Goal: Task Accomplishment & Management: Manage account settings

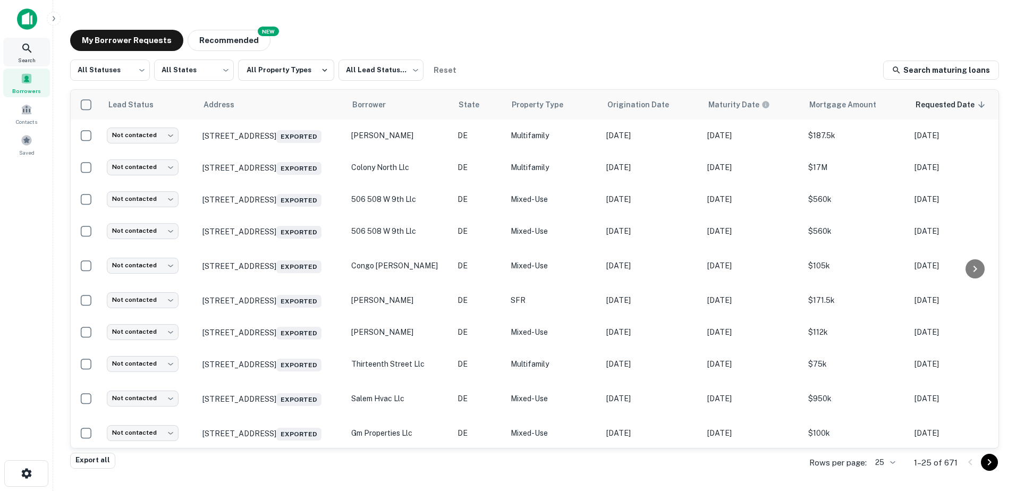
click at [25, 49] on icon at bounding box center [27, 48] width 13 height 13
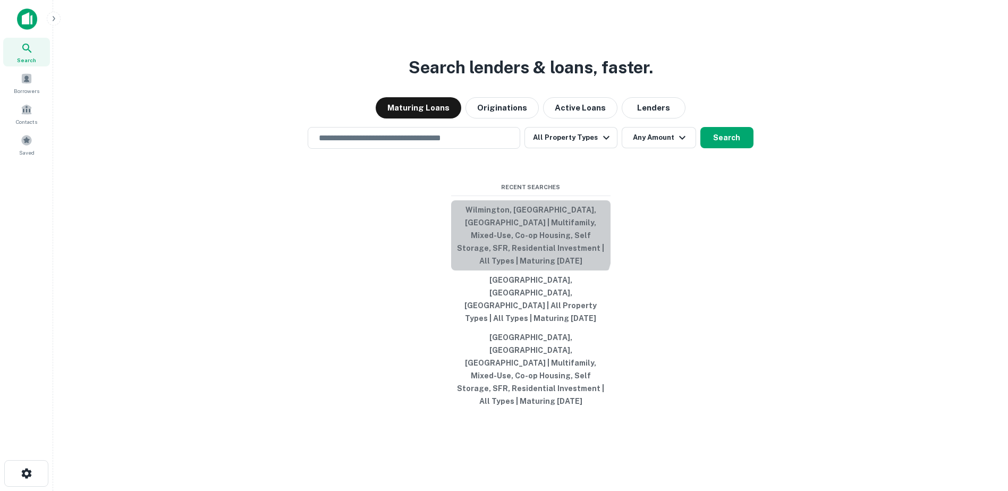
click at [492, 263] on button "Wilmington, [GEOGRAPHIC_DATA], [GEOGRAPHIC_DATA] | Multifamily, Mixed-Use, Co-o…" at bounding box center [530, 235] width 159 height 70
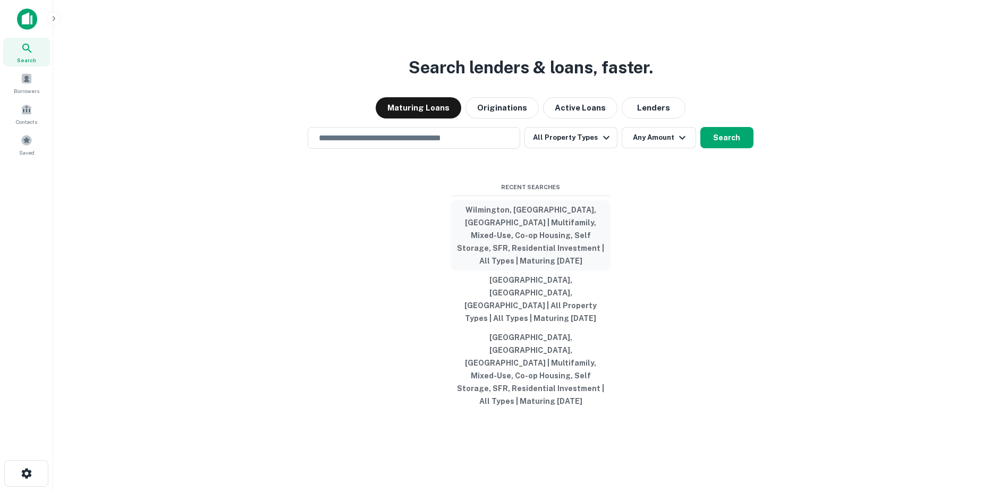
type input "**********"
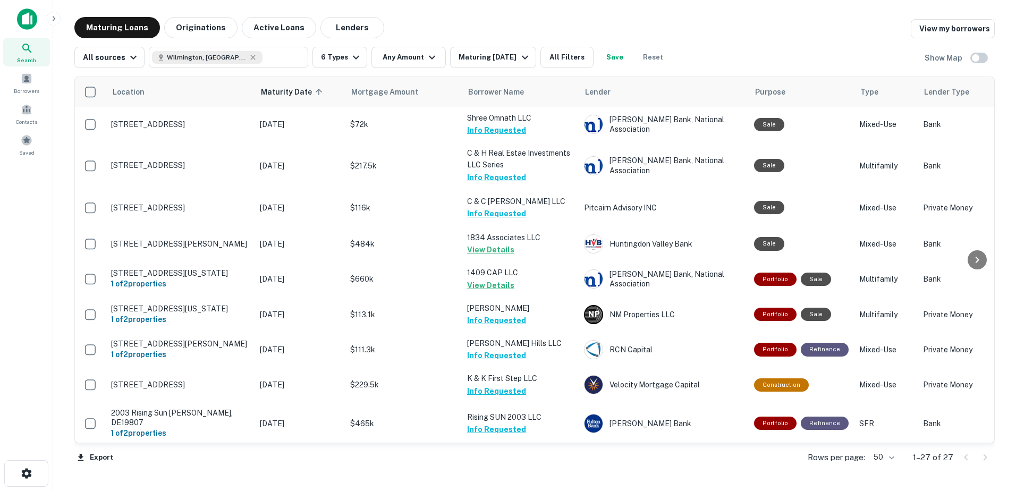
click at [877, 452] on body "Search Borrowers Contacts Saved Maturing Loans Originations Active Loans Lender…" at bounding box center [508, 245] width 1016 height 491
click at [990, 103] on div at bounding box center [508, 245] width 1016 height 491
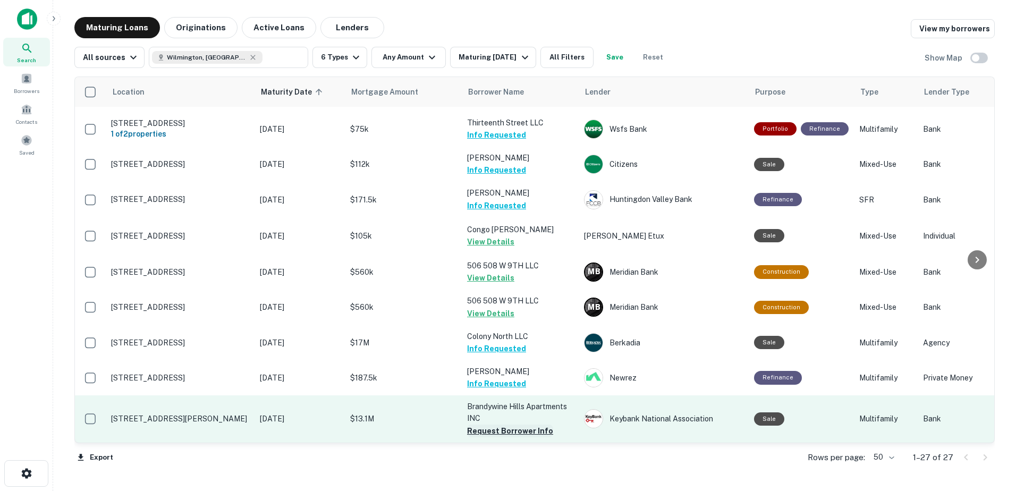
click at [527, 424] on button "Request Borrower Info" at bounding box center [510, 430] width 86 height 13
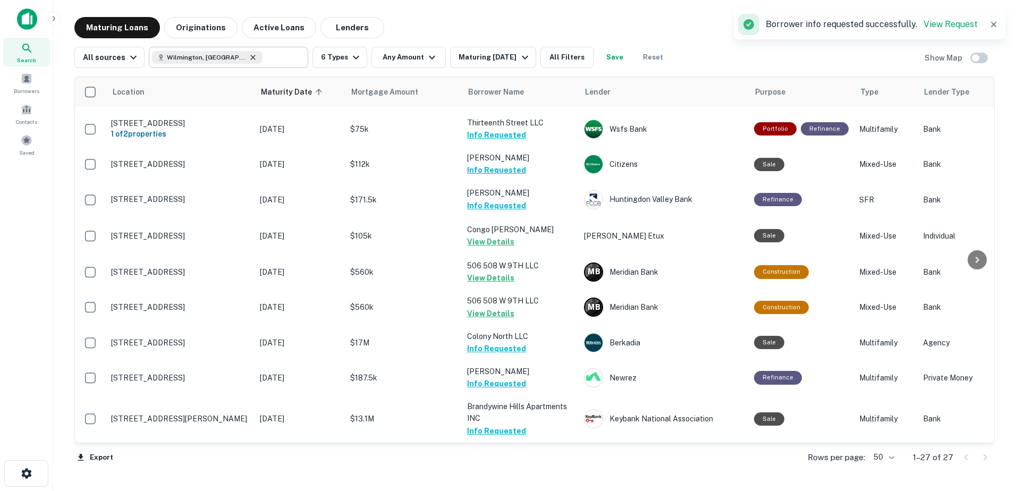
click at [251, 58] on icon at bounding box center [253, 57] width 5 height 5
type input "**********"
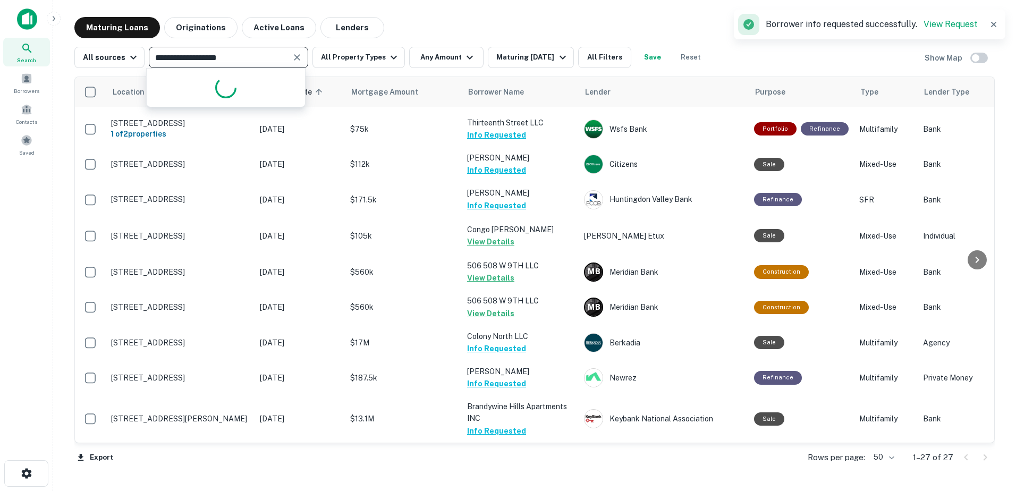
click at [213, 62] on input "**********" at bounding box center [219, 57] width 135 height 15
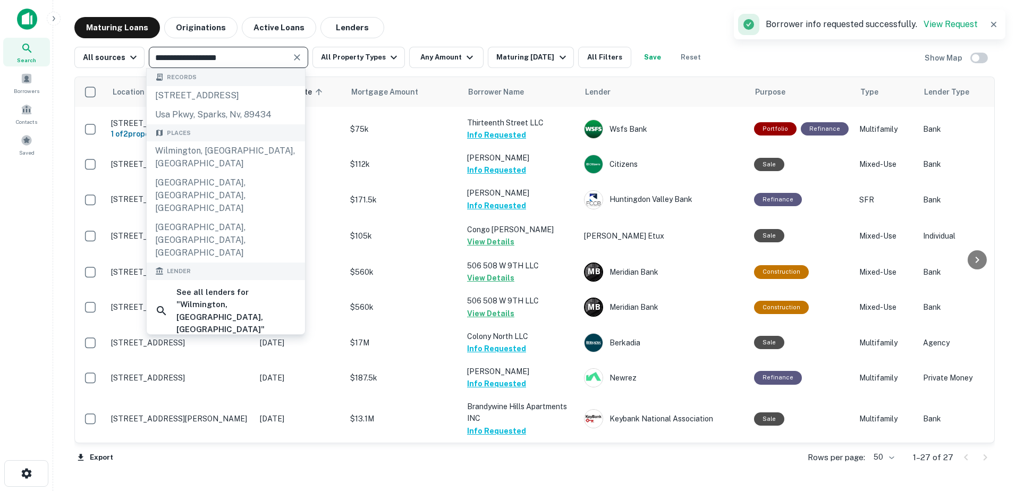
drag, startPoint x: 246, startPoint y: 59, endPoint x: 57, endPoint y: 83, distance: 190.7
click at [57, 83] on main "**********" at bounding box center [534, 245] width 963 height 491
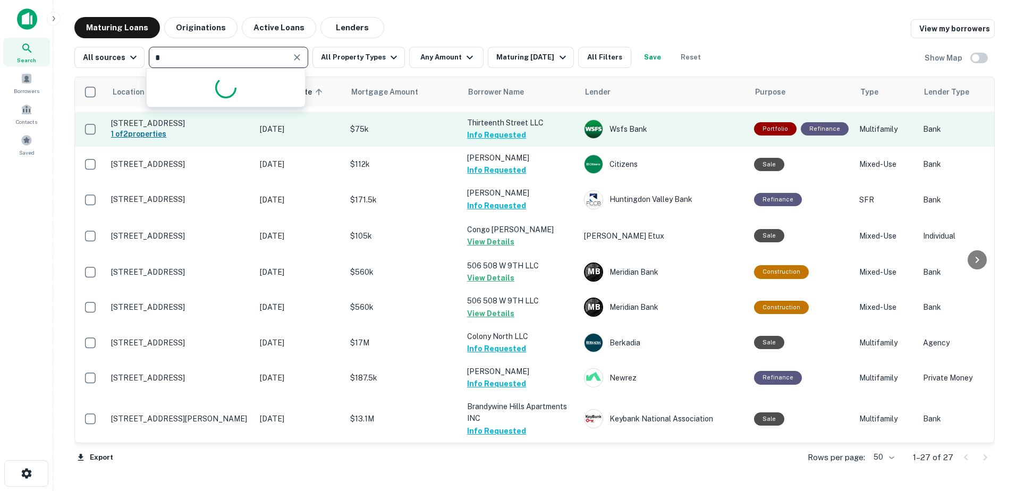
type input "**"
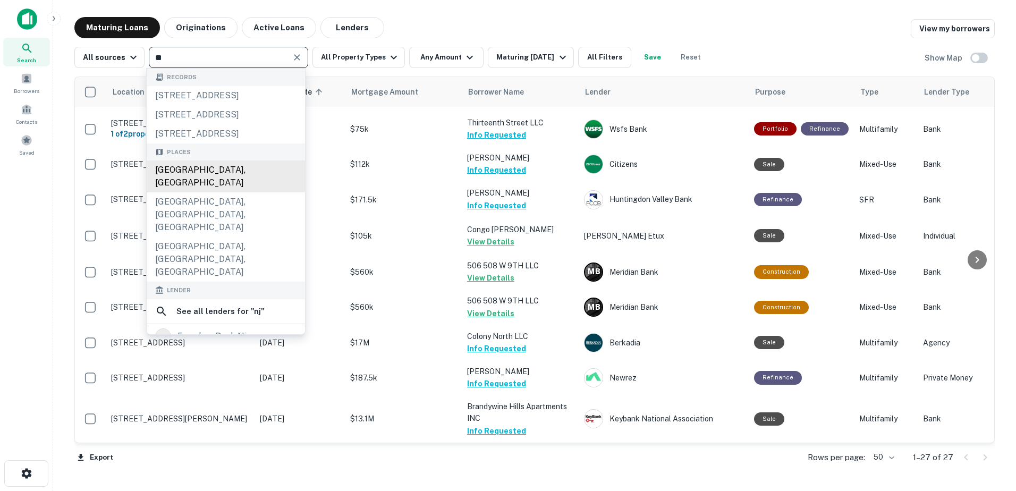
click at [249, 172] on div "[GEOGRAPHIC_DATA], [GEOGRAPHIC_DATA]" at bounding box center [226, 176] width 158 height 32
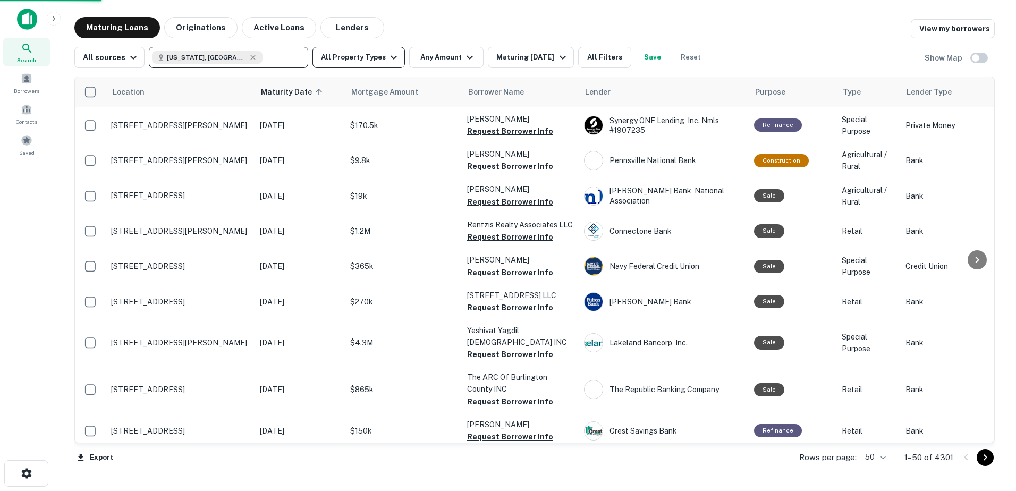
click at [387, 58] on icon "button" at bounding box center [393, 57] width 13 height 13
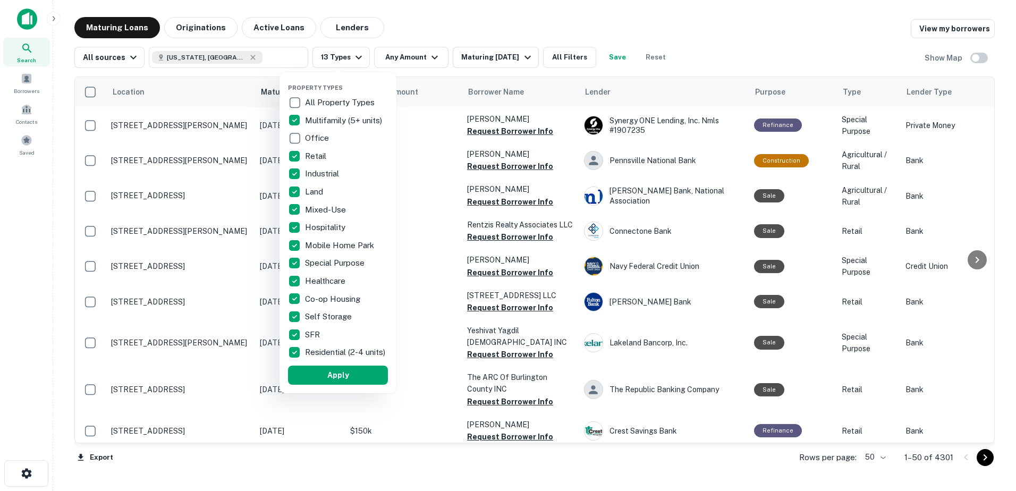
click at [319, 159] on p "Retail" at bounding box center [316, 156] width 23 height 13
click at [313, 176] on p "Industrial" at bounding box center [323, 173] width 36 height 13
click at [311, 192] on p "Land" at bounding box center [314, 191] width 20 height 13
click at [312, 226] on p "Hospitality" at bounding box center [326, 227] width 43 height 13
click at [319, 247] on p "Mobile Home Park" at bounding box center [338, 245] width 71 height 13
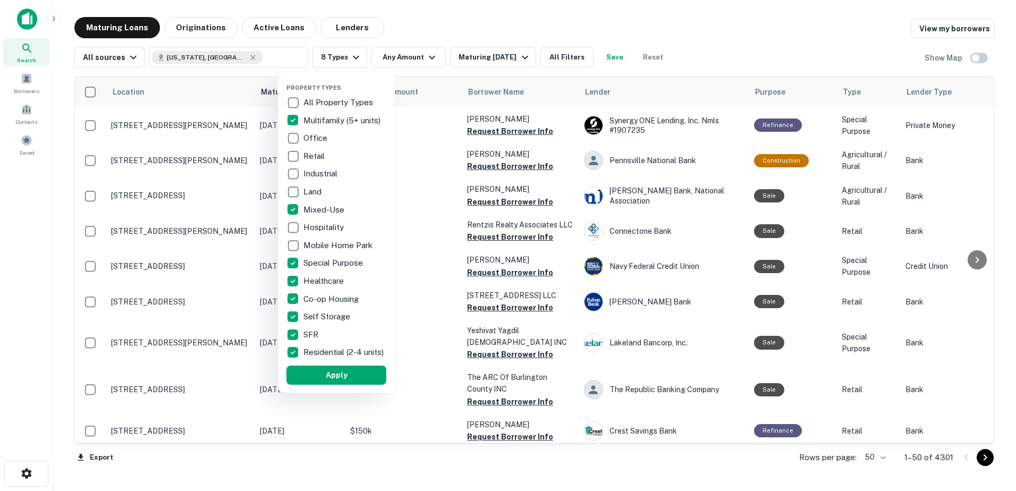
click at [319, 261] on p "Special Purpose" at bounding box center [334, 263] width 62 height 13
click at [323, 281] on p "Healthcare" at bounding box center [324, 281] width 43 height 13
click at [327, 380] on button "Apply" at bounding box center [336, 375] width 100 height 19
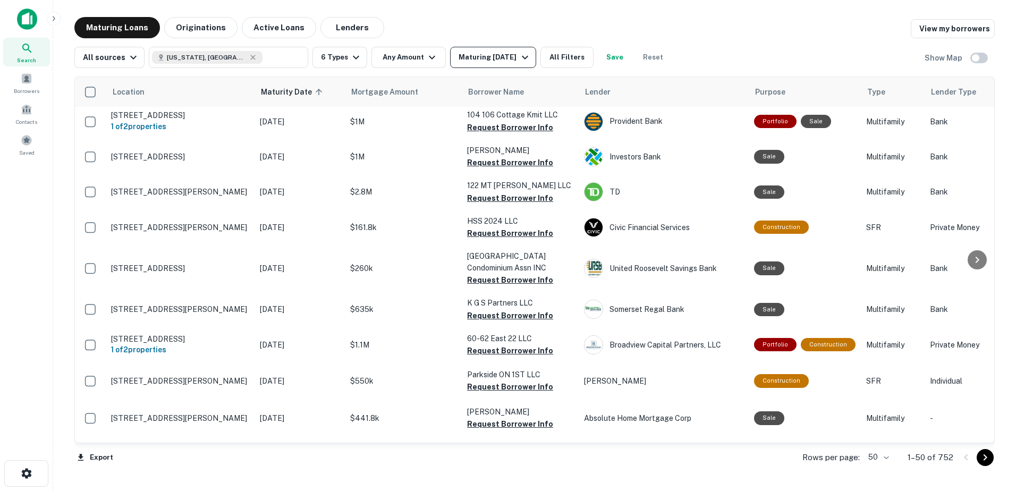
click at [523, 62] on div "Maturing [DATE]" at bounding box center [494, 57] width 72 height 13
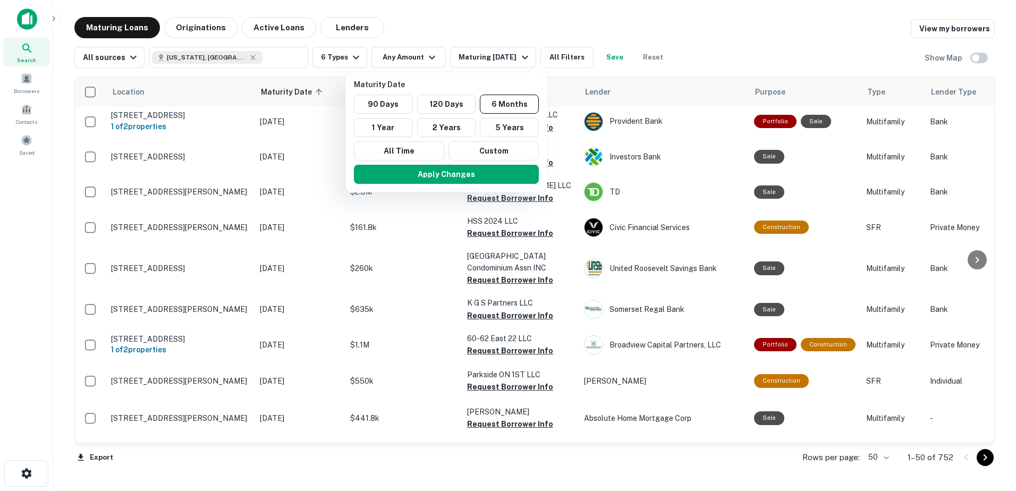
click at [517, 38] on div at bounding box center [508, 245] width 1016 height 491
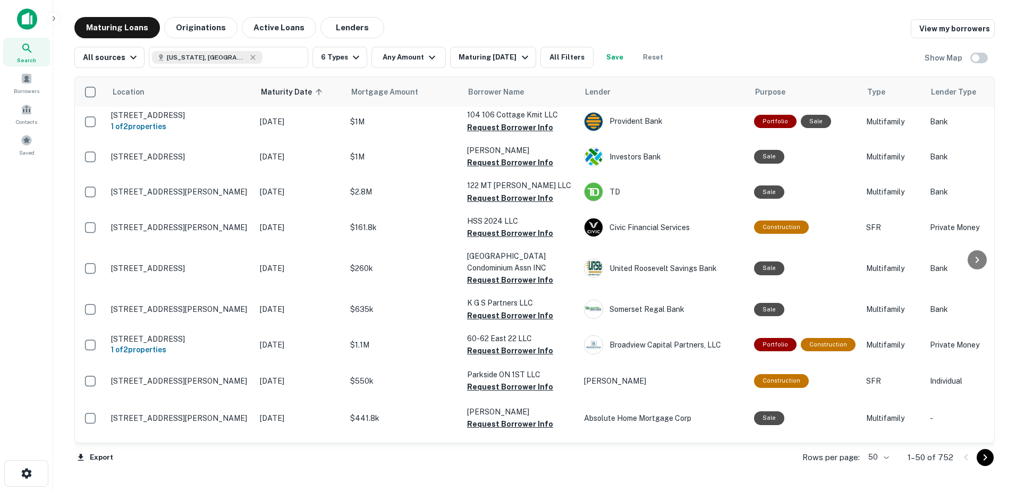
type input "**********"
drag, startPoint x: 264, startPoint y: 58, endPoint x: -2, endPoint y: 75, distance: 266.7
click at [0, 75] on html "**********" at bounding box center [508, 245] width 1016 height 491
click at [249, 60] on icon at bounding box center [253, 57] width 9 height 9
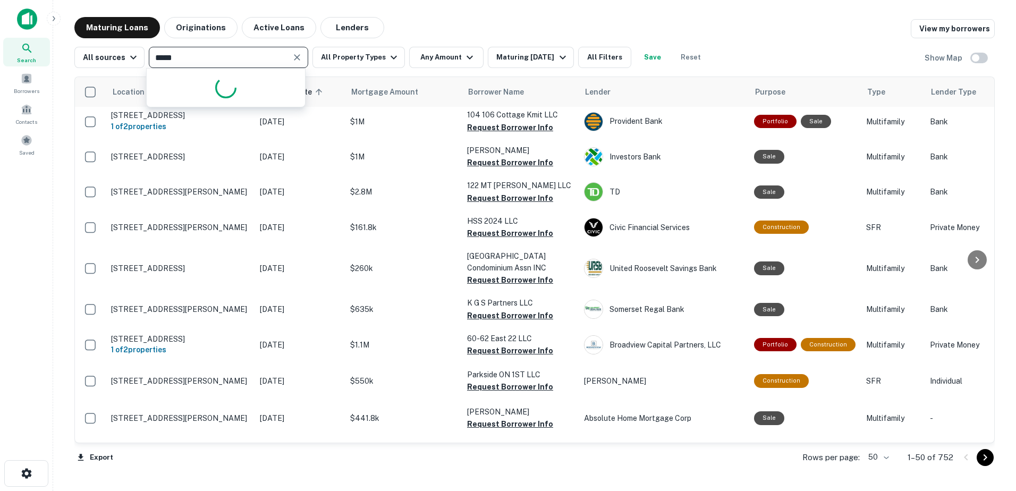
type input "******"
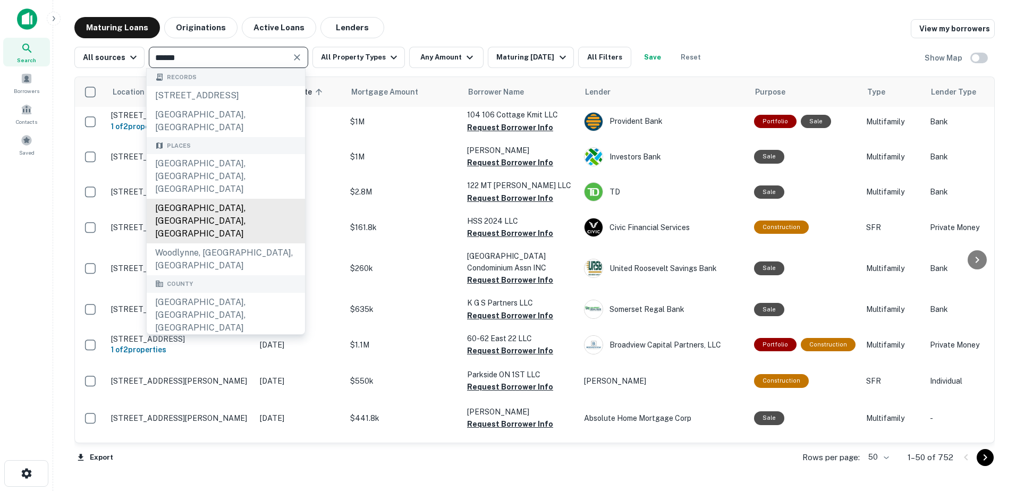
click at [230, 199] on div "[GEOGRAPHIC_DATA], [GEOGRAPHIC_DATA], [GEOGRAPHIC_DATA]" at bounding box center [226, 221] width 158 height 45
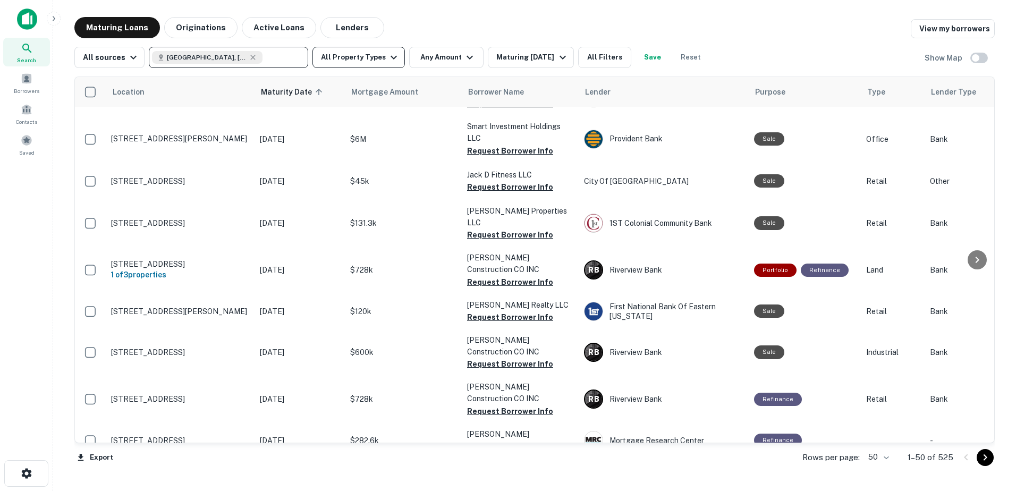
click at [343, 56] on button "All Property Types" at bounding box center [358, 57] width 92 height 21
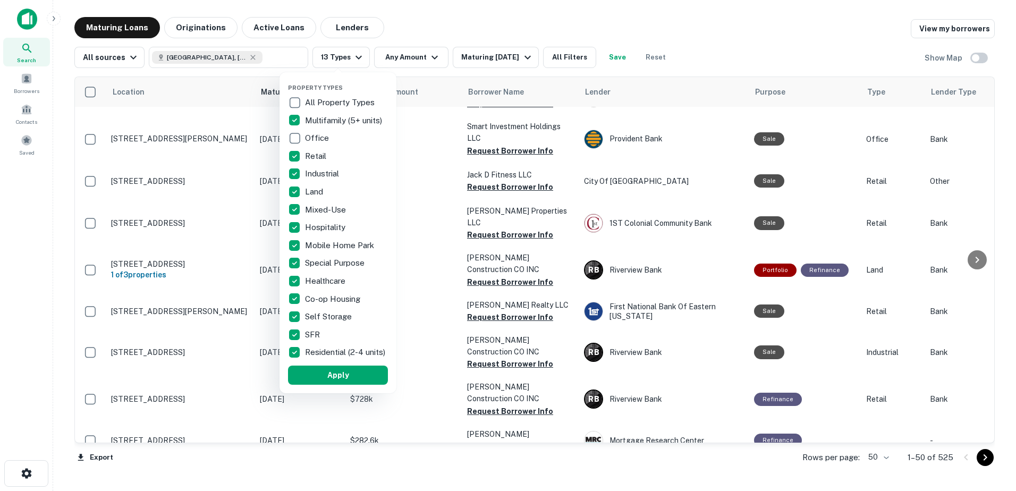
click at [318, 157] on p "Retail" at bounding box center [316, 156] width 23 height 13
click at [316, 176] on p "Industrial" at bounding box center [323, 173] width 36 height 13
click at [307, 194] on p "Land" at bounding box center [314, 191] width 20 height 13
click at [324, 225] on p "Hospitality" at bounding box center [326, 227] width 43 height 13
click at [316, 251] on p "Mobile Home Park" at bounding box center [338, 245] width 71 height 13
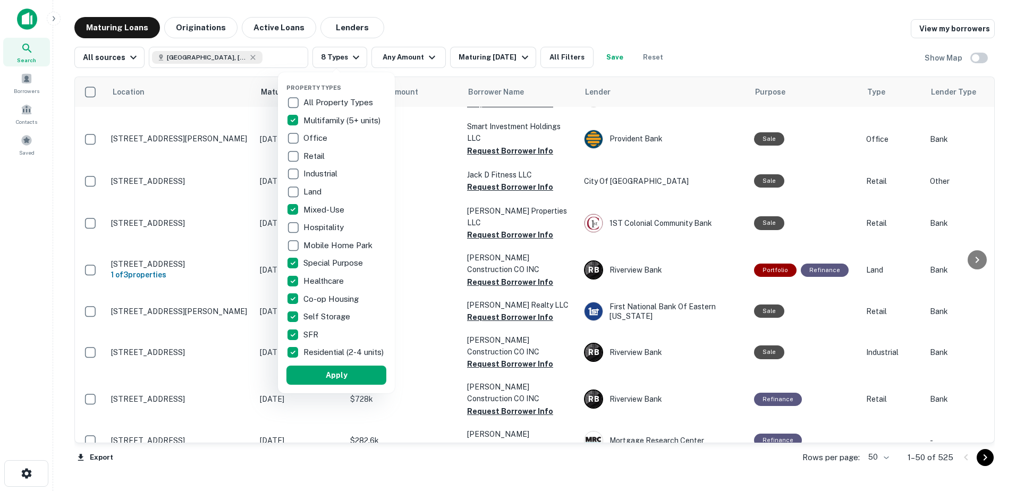
click at [319, 265] on p "Special Purpose" at bounding box center [334, 263] width 62 height 13
click at [319, 280] on p "Healthcare" at bounding box center [324, 281] width 43 height 13
click at [351, 374] on button "Apply" at bounding box center [336, 375] width 100 height 19
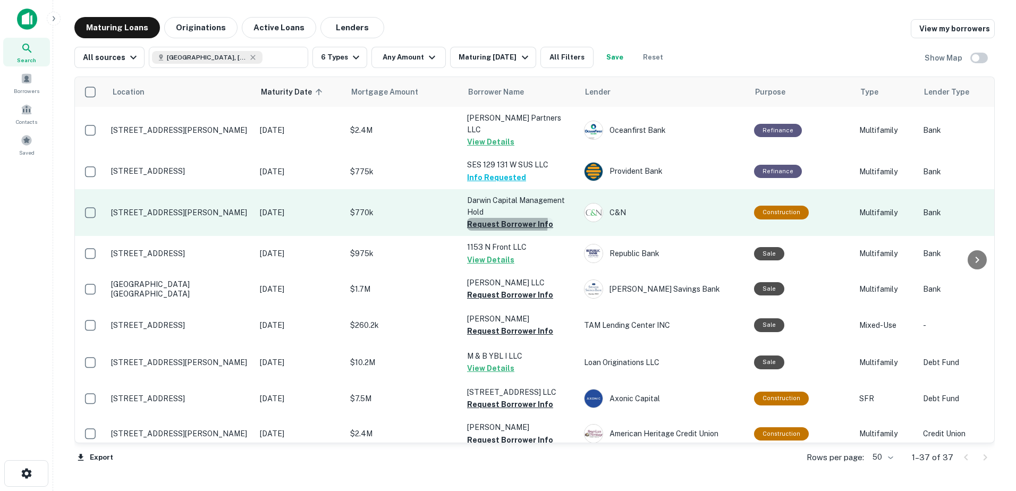
click at [496, 218] on button "Request Borrower Info" at bounding box center [510, 224] width 86 height 13
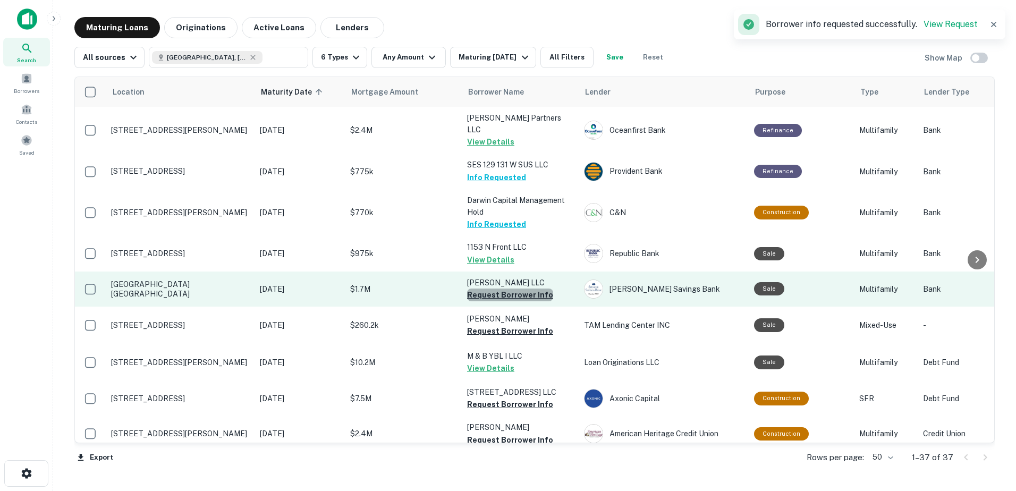
click at [515, 288] on button "Request Borrower Info" at bounding box center [510, 294] width 86 height 13
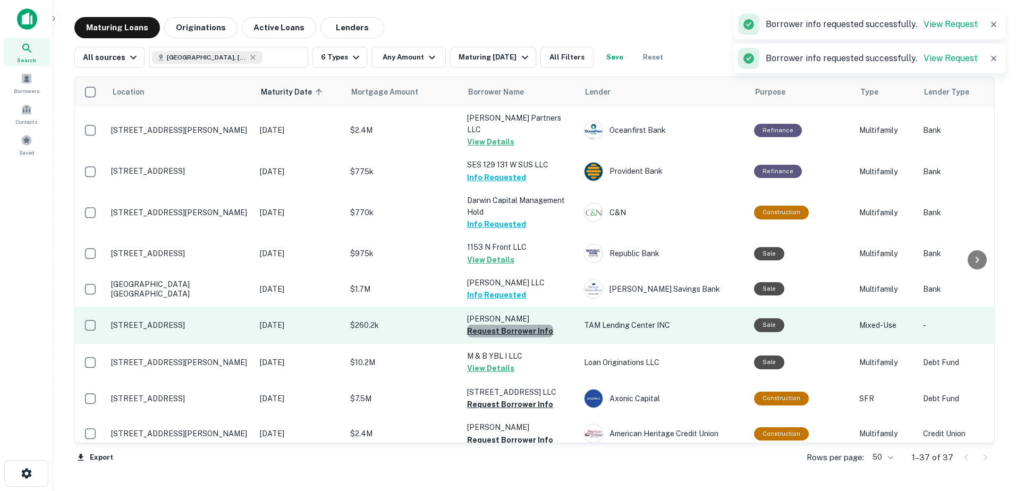
click at [515, 325] on button "Request Borrower Info" at bounding box center [510, 331] width 86 height 13
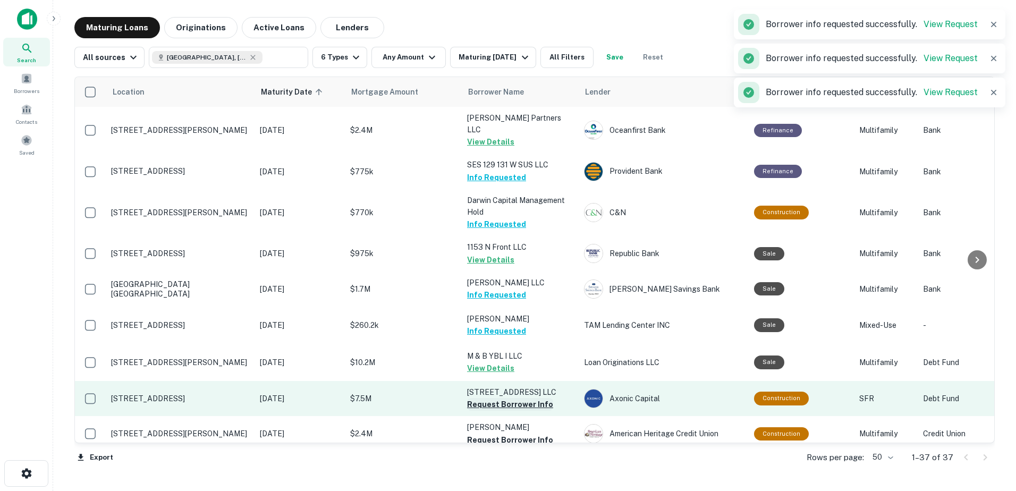
click at [524, 398] on button "Request Borrower Info" at bounding box center [510, 404] width 86 height 13
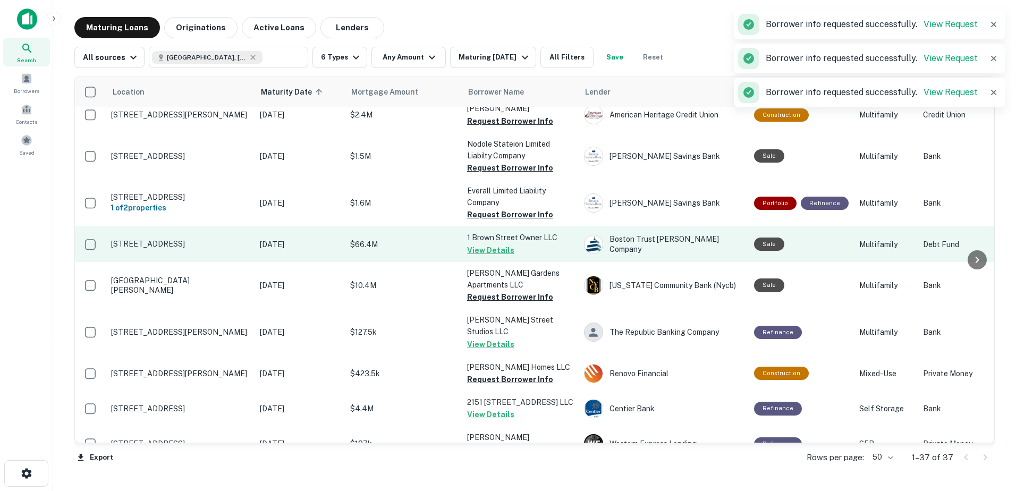
scroll to position [266, 0]
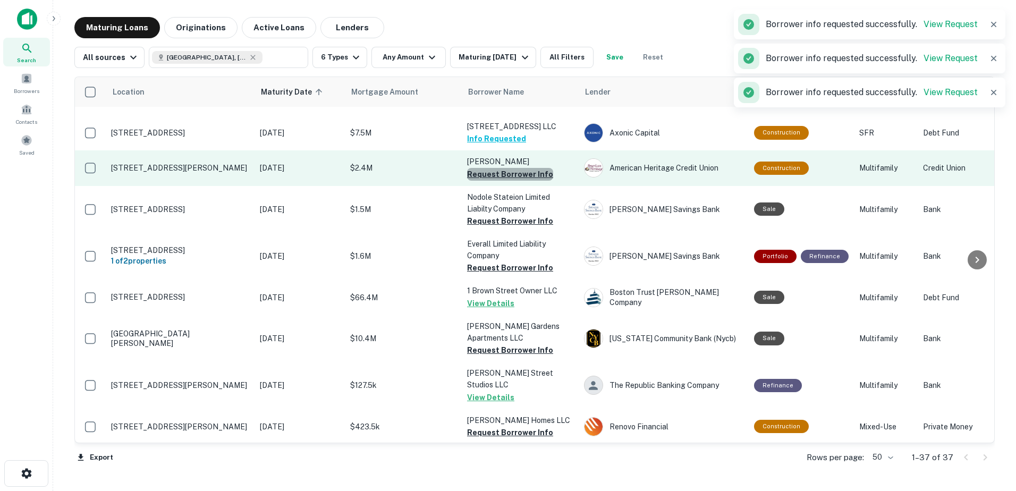
click at [517, 168] on button "Request Borrower Info" at bounding box center [510, 174] width 86 height 13
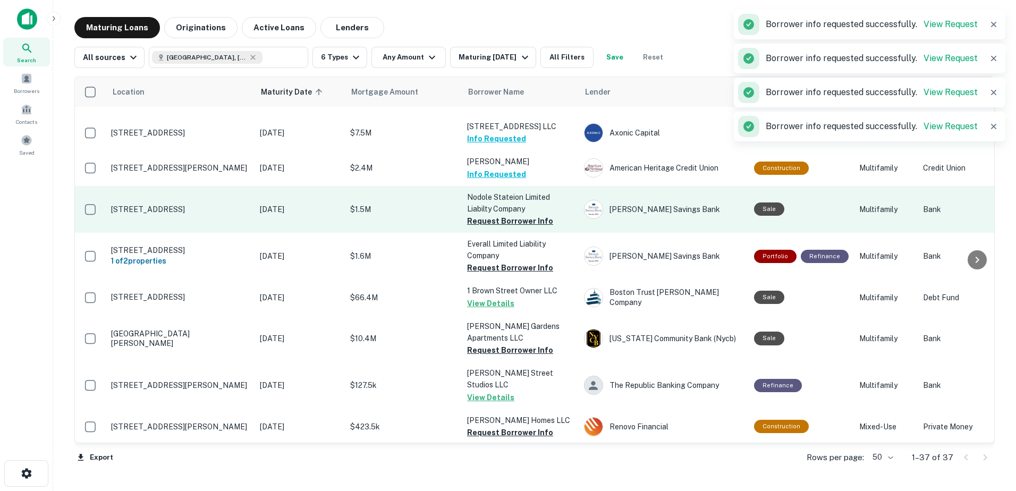
click at [519, 197] on p "Nodole Stateion Limited Liabilty Company" at bounding box center [520, 202] width 106 height 23
click at [522, 215] on button "Request Borrower Info" at bounding box center [510, 221] width 86 height 13
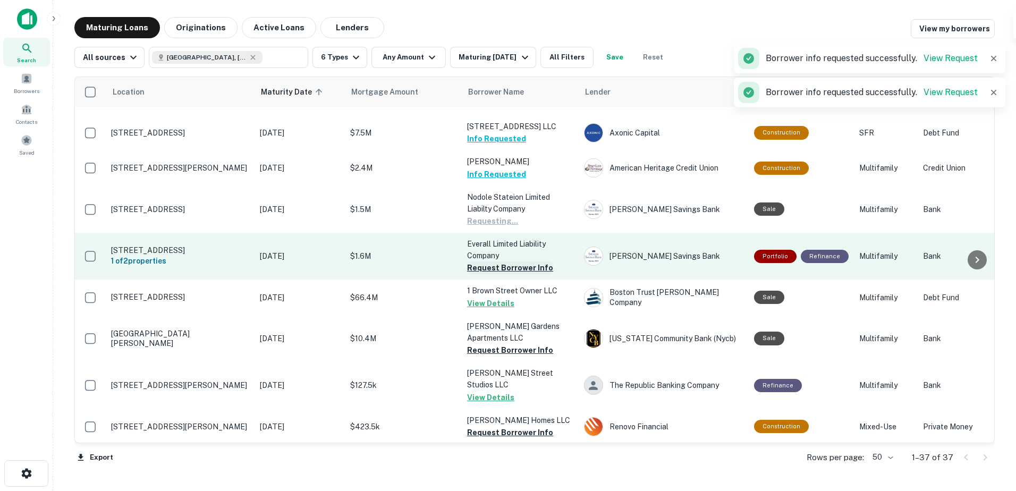
click at [508, 261] on button "Request Borrower Info" at bounding box center [510, 267] width 86 height 13
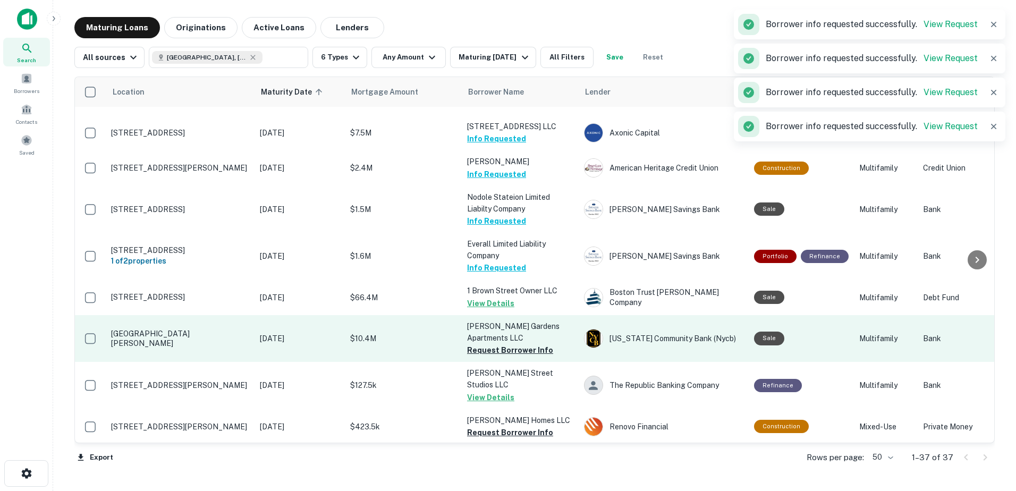
scroll to position [372, 0]
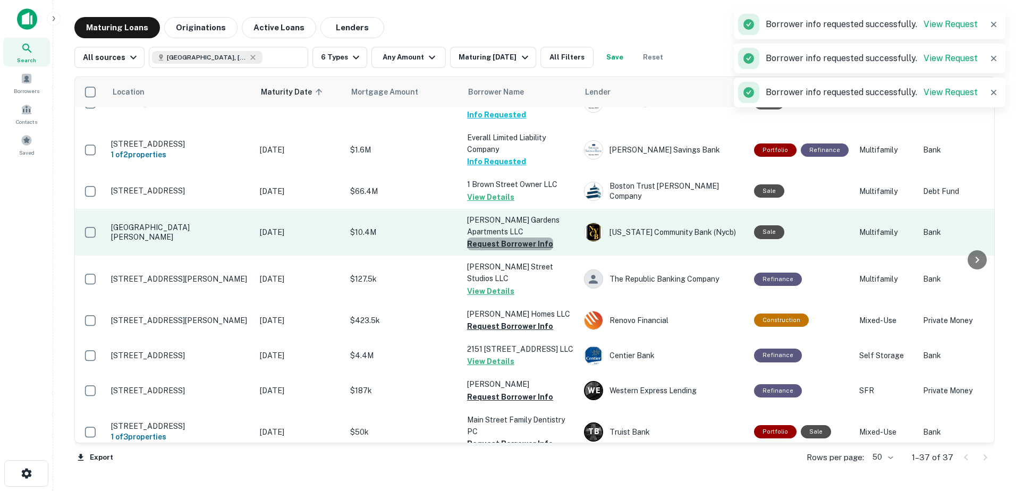
click at [526, 237] on button "Request Borrower Info" at bounding box center [510, 243] width 86 height 13
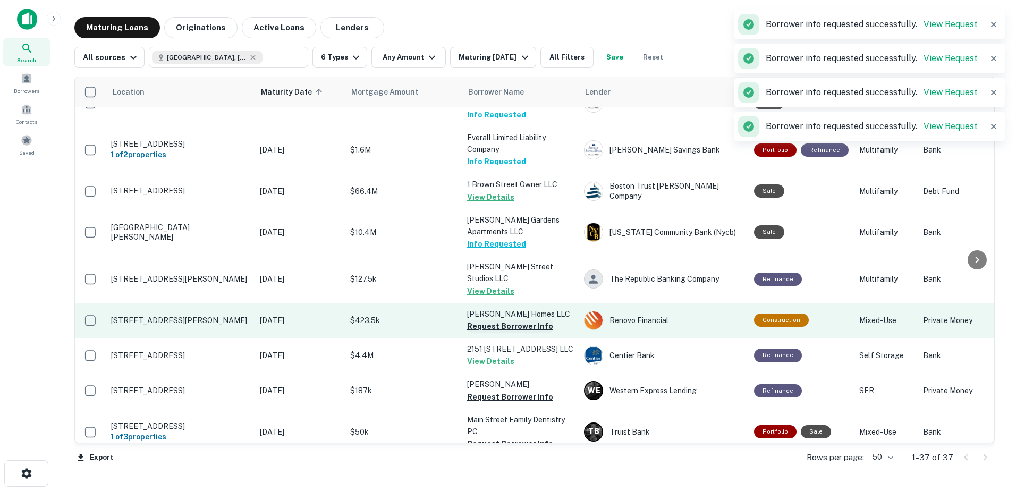
click at [509, 320] on button "Request Borrower Info" at bounding box center [510, 326] width 86 height 13
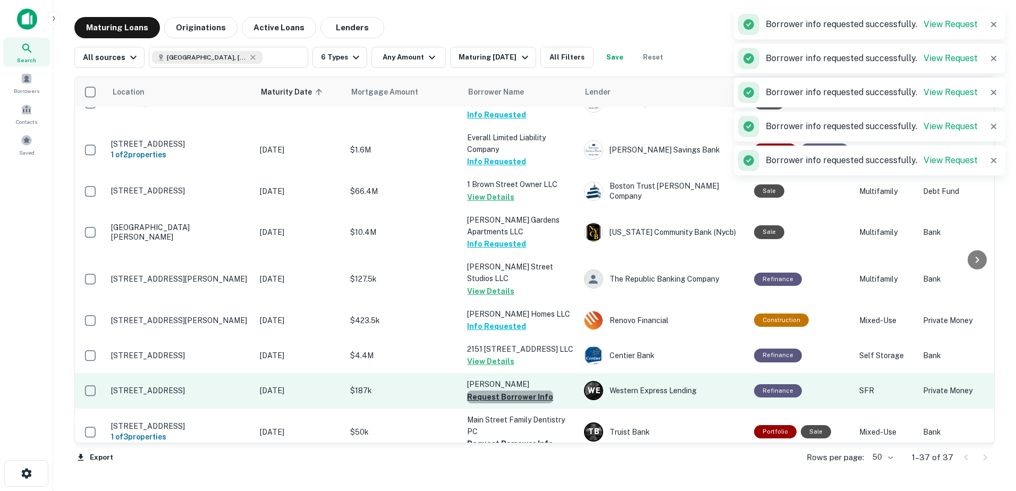
click at [515, 390] on button "Request Borrower Info" at bounding box center [510, 396] width 86 height 13
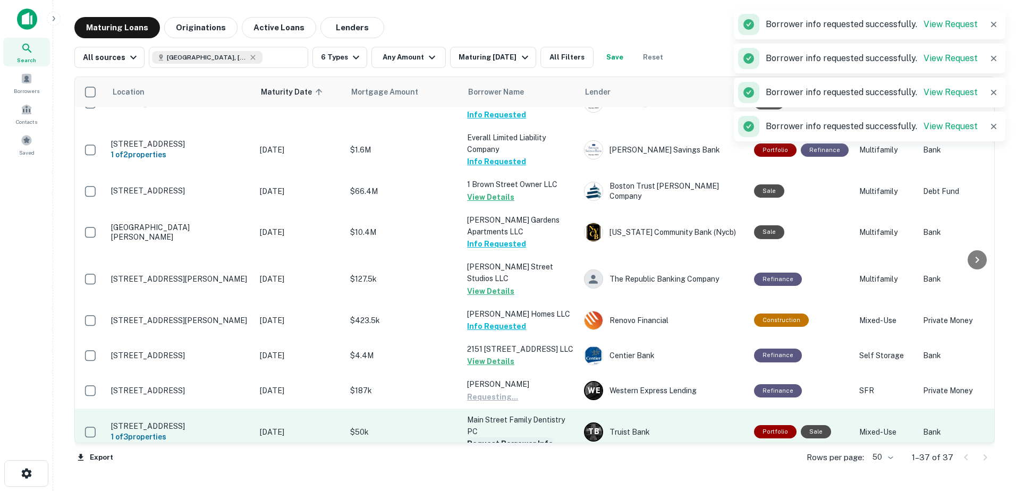
click at [517, 437] on button "Request Borrower Info" at bounding box center [510, 443] width 86 height 13
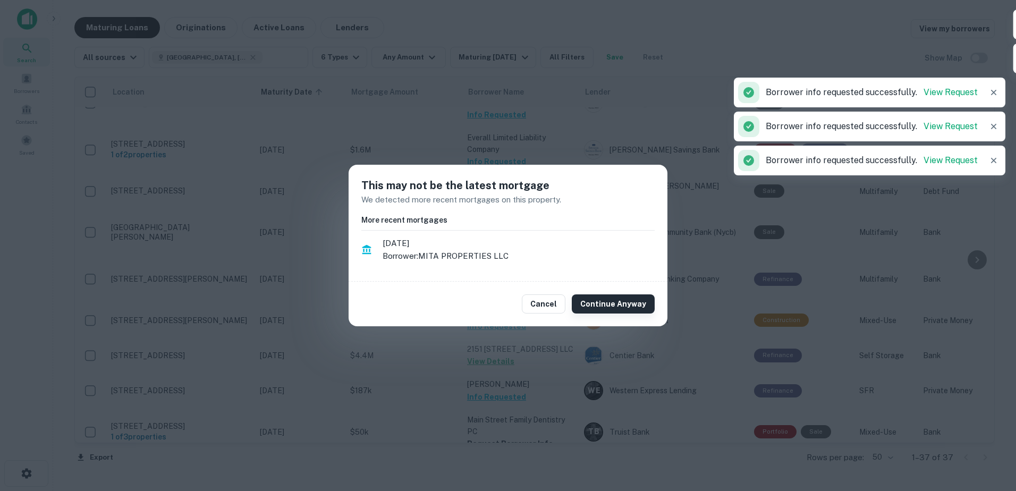
click at [626, 307] on button "Continue Anyway" at bounding box center [613, 303] width 83 height 19
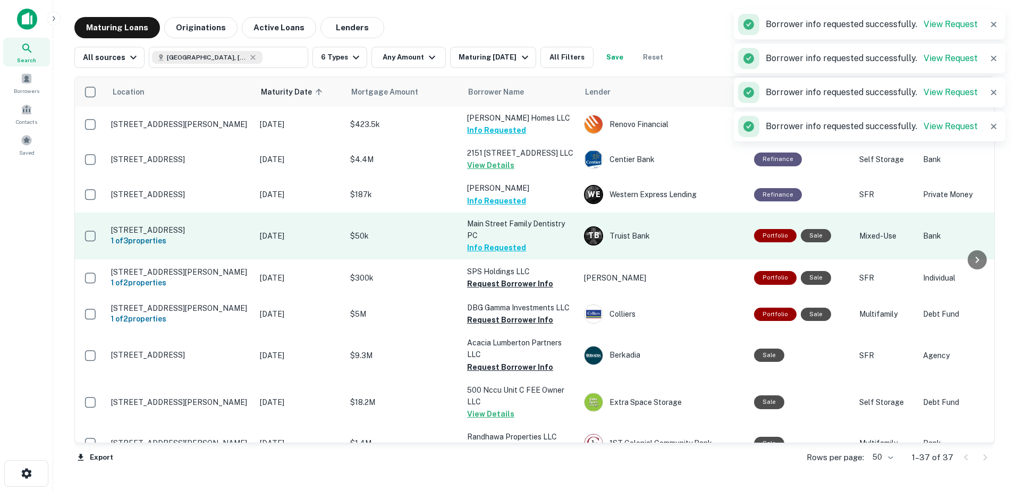
scroll to position [638, 0]
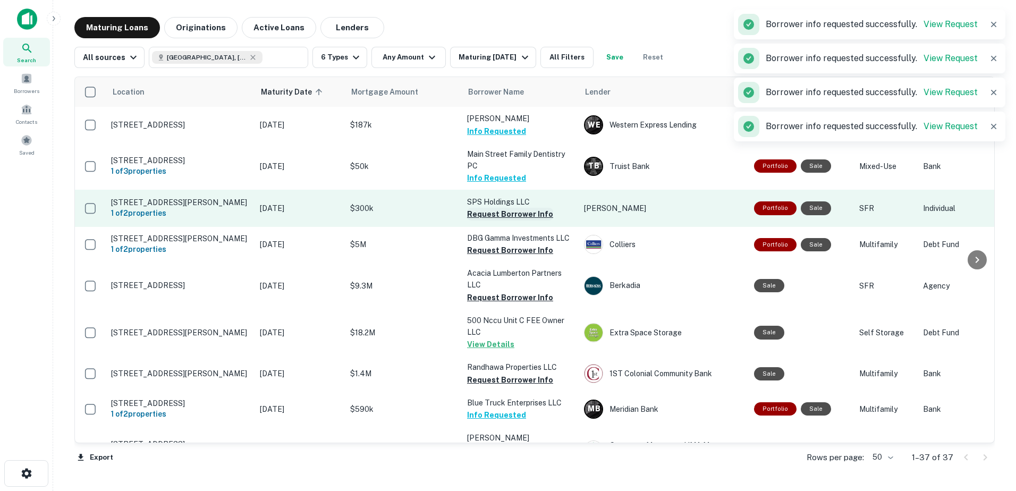
click at [524, 208] on button "Request Borrower Info" at bounding box center [510, 214] width 86 height 13
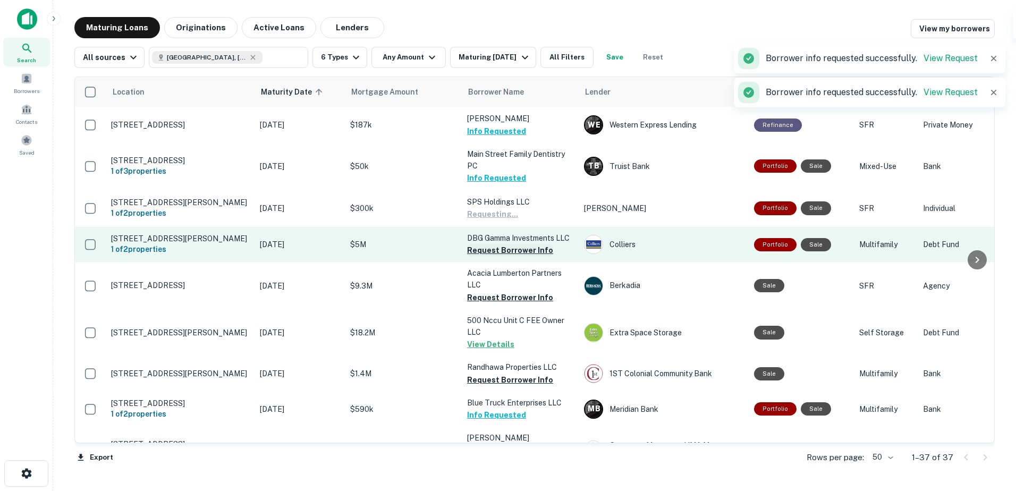
click at [523, 244] on button "Request Borrower Info" at bounding box center [510, 250] width 86 height 13
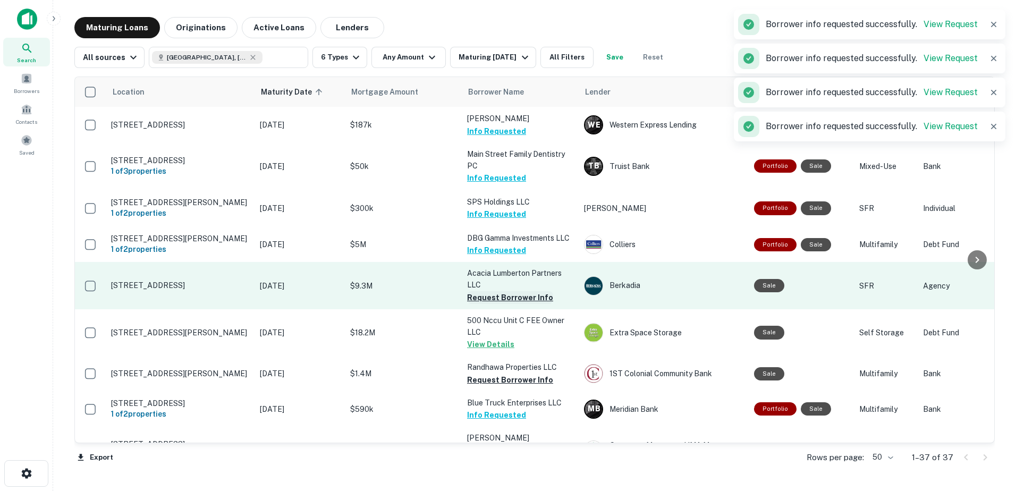
click at [521, 291] on button "Request Borrower Info" at bounding box center [510, 297] width 86 height 13
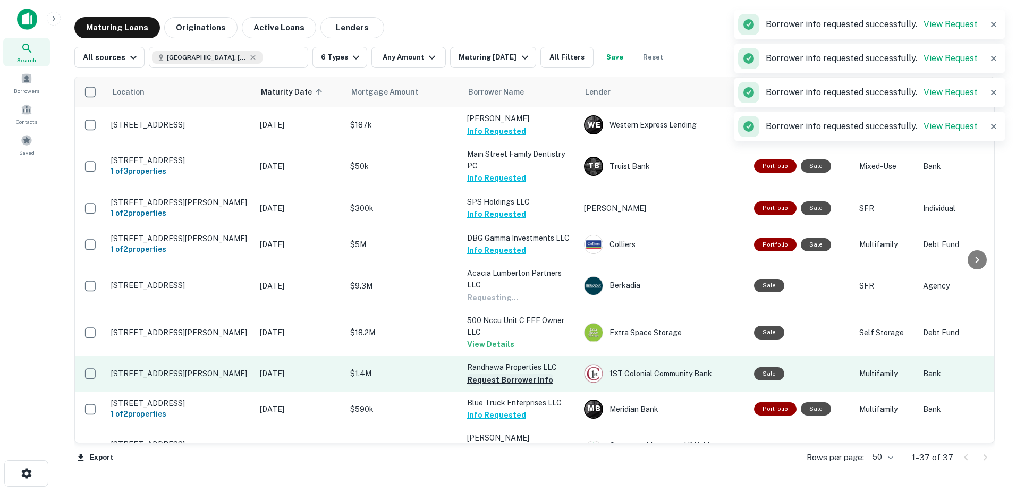
click at [508, 373] on button "Request Borrower Info" at bounding box center [510, 379] width 86 height 13
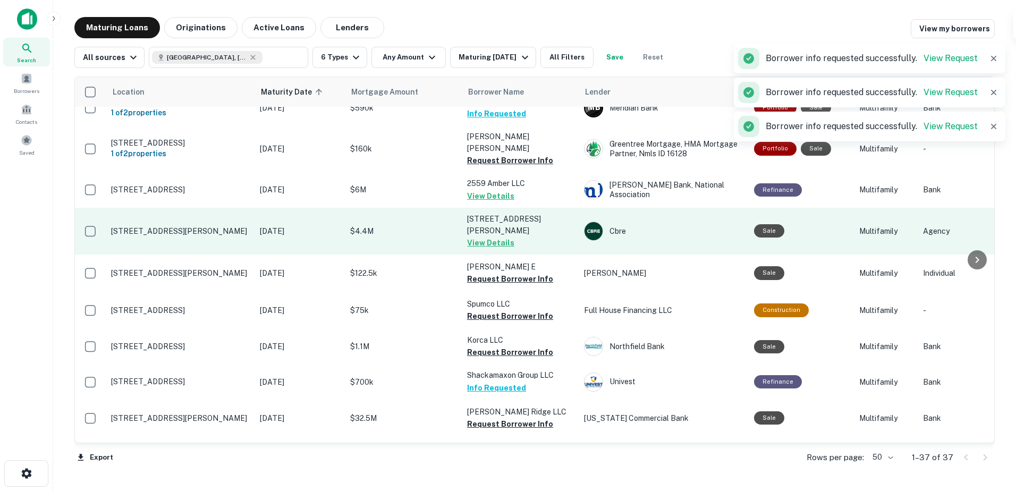
scroll to position [903, 0]
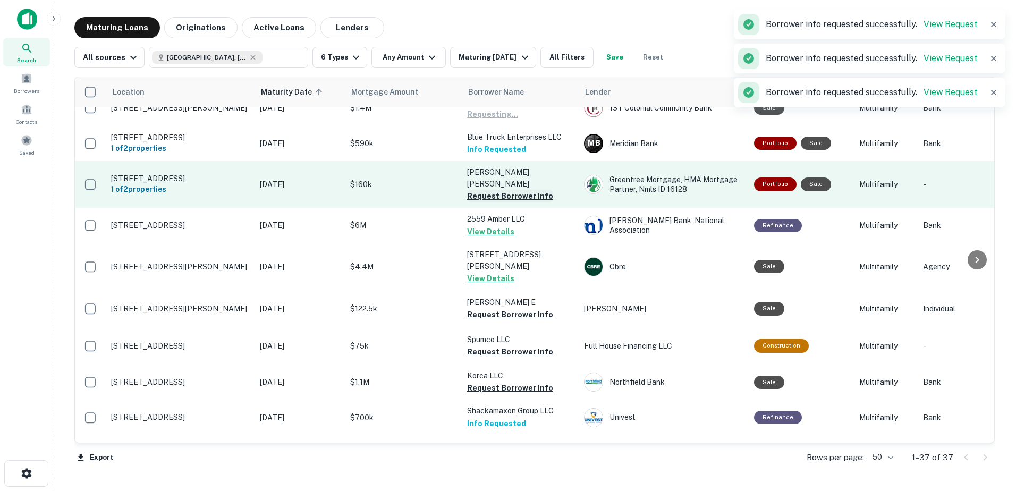
click at [516, 190] on button "Request Borrower Info" at bounding box center [510, 196] width 86 height 13
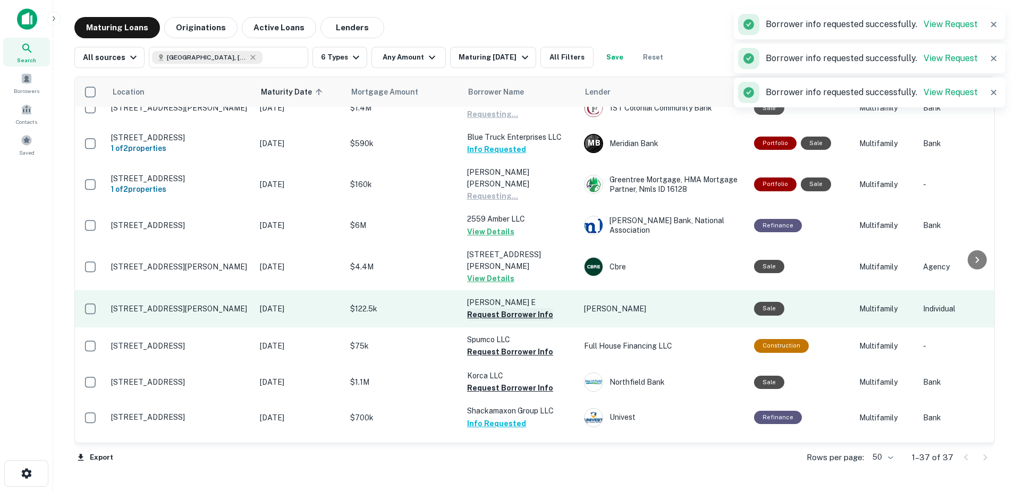
click at [526, 308] on button "Request Borrower Info" at bounding box center [510, 314] width 86 height 13
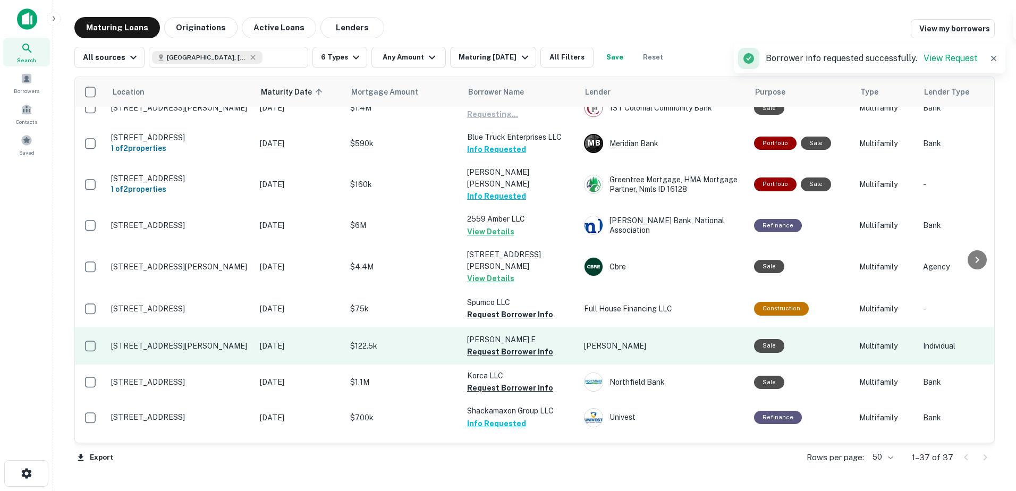
click at [595, 327] on td "[PERSON_NAME]" at bounding box center [664, 345] width 170 height 37
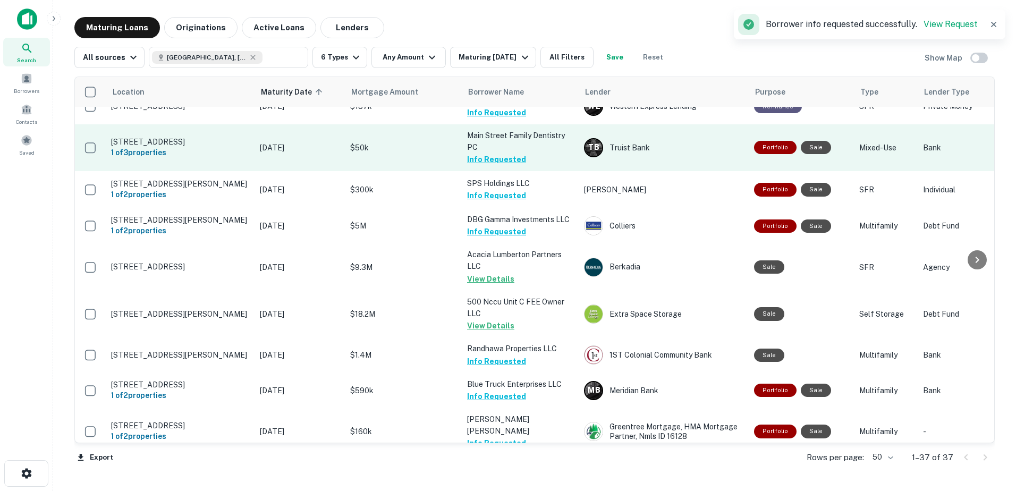
scroll to position [936, 0]
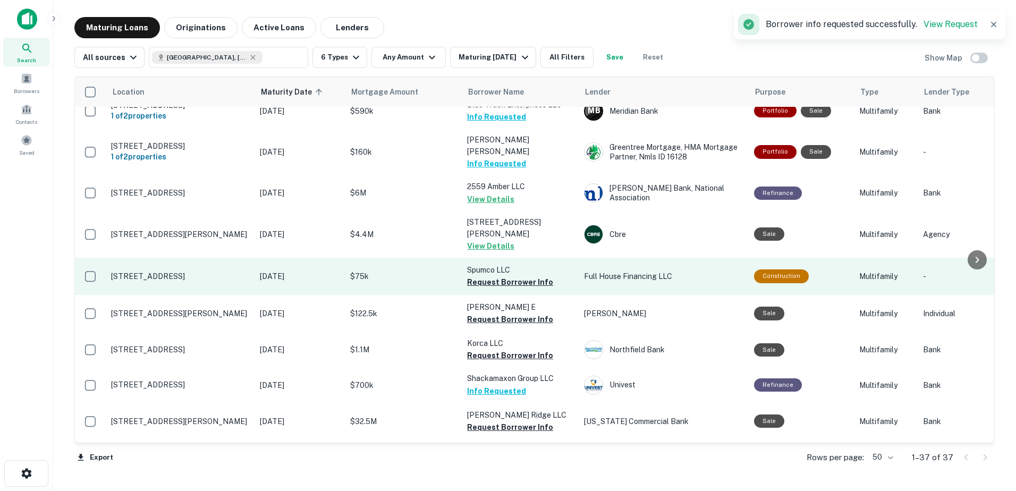
click at [521, 276] on button "Request Borrower Info" at bounding box center [510, 282] width 86 height 13
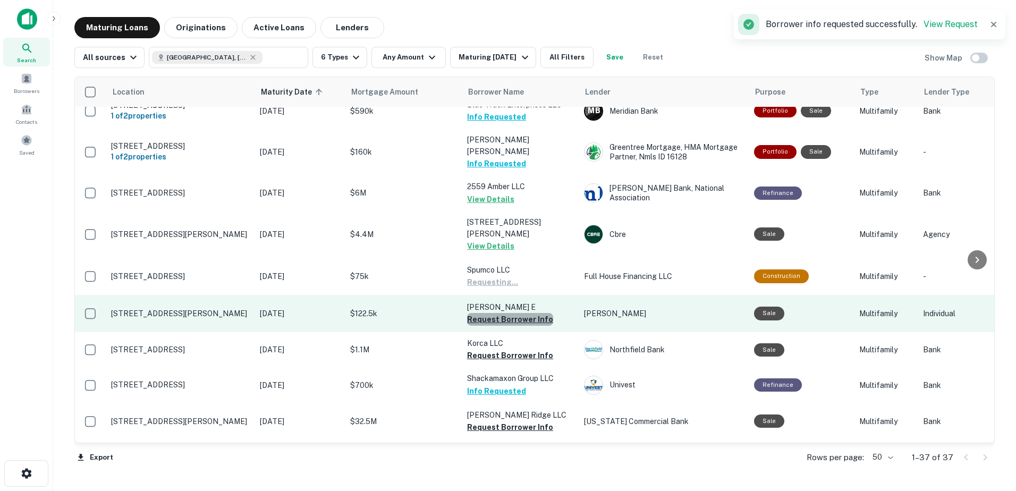
click at [520, 313] on button "Request Borrower Info" at bounding box center [510, 319] width 86 height 13
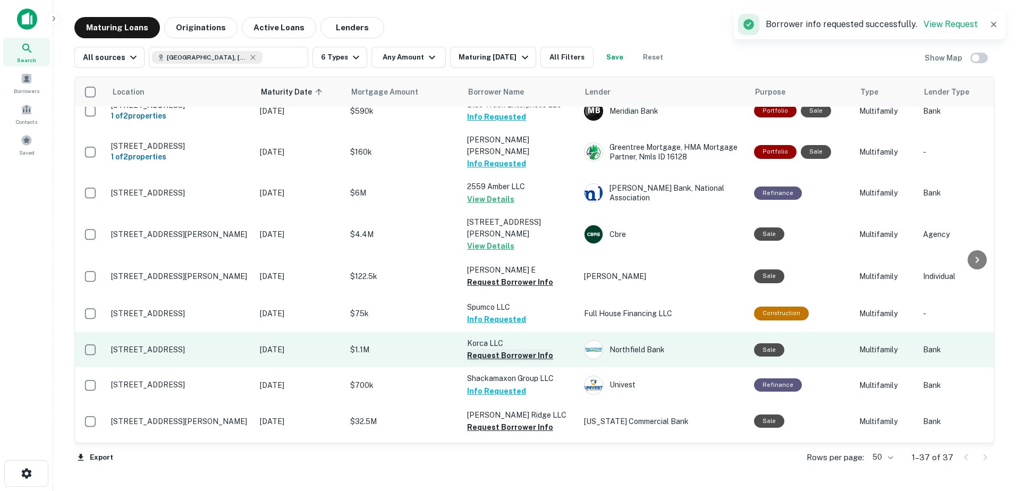
click at [503, 349] on button "Request Borrower Info" at bounding box center [510, 355] width 86 height 13
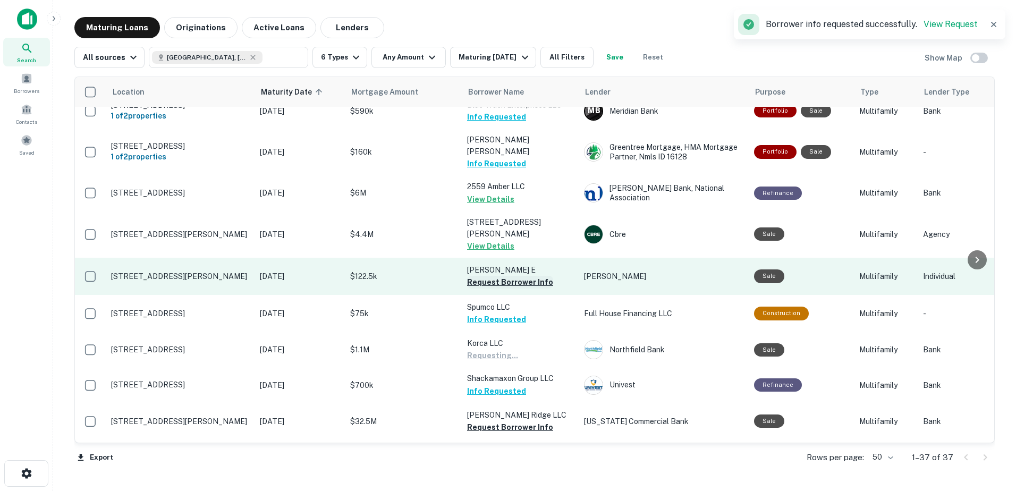
click at [517, 276] on button "Request Borrower Info" at bounding box center [510, 282] width 86 height 13
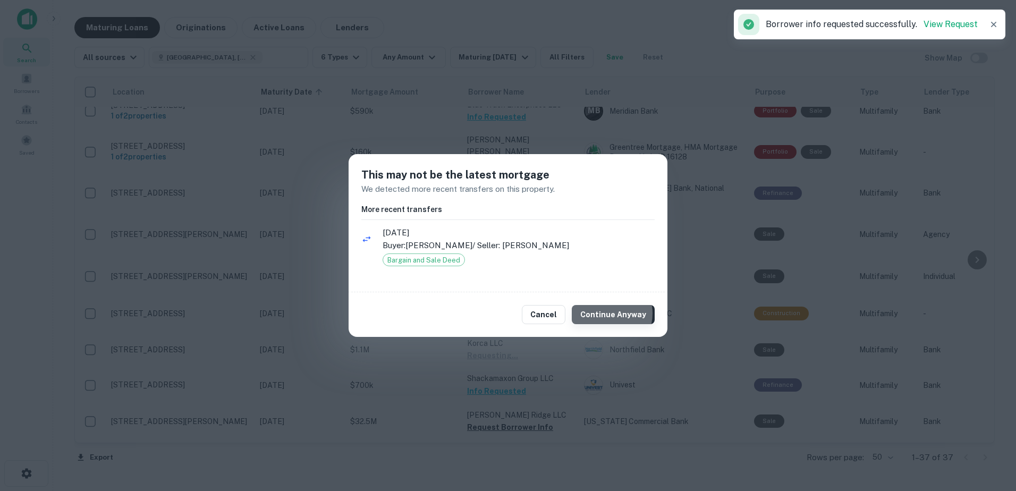
click at [607, 313] on button "Continue Anyway" at bounding box center [613, 314] width 83 height 19
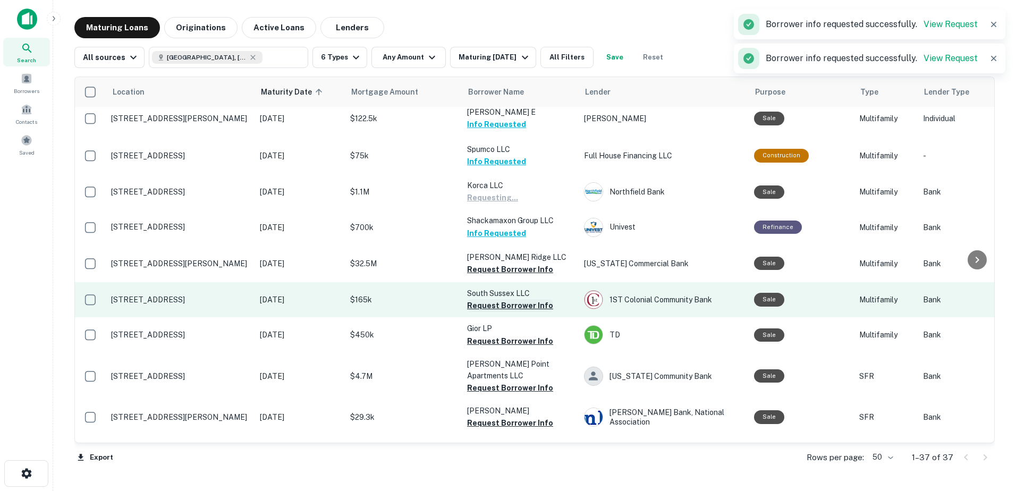
scroll to position [1095, 0]
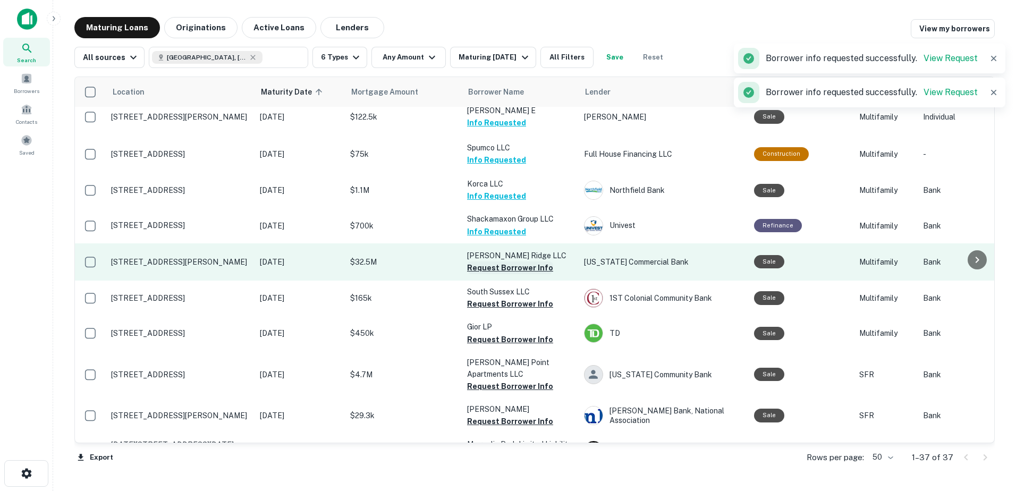
click at [523, 261] on button "Request Borrower Info" at bounding box center [510, 267] width 86 height 13
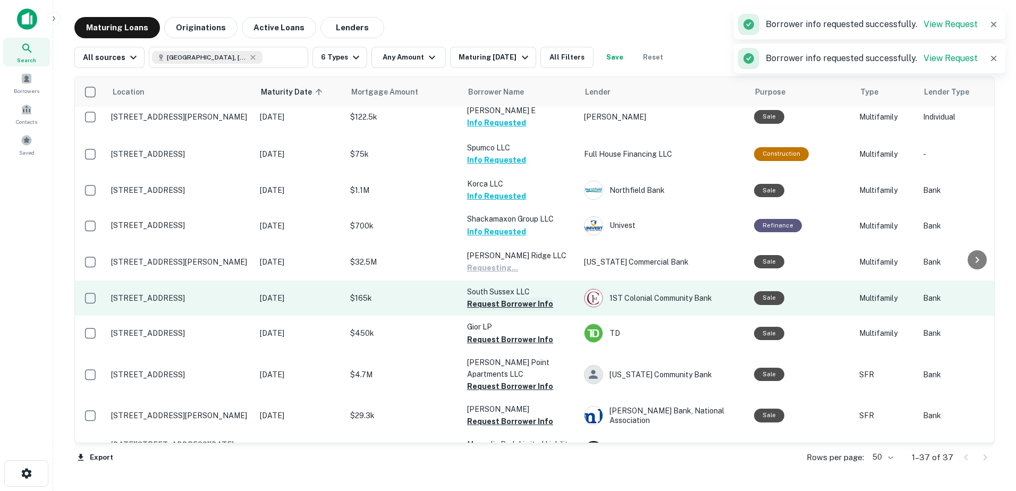
click at [510, 298] on button "Request Borrower Info" at bounding box center [510, 304] width 86 height 13
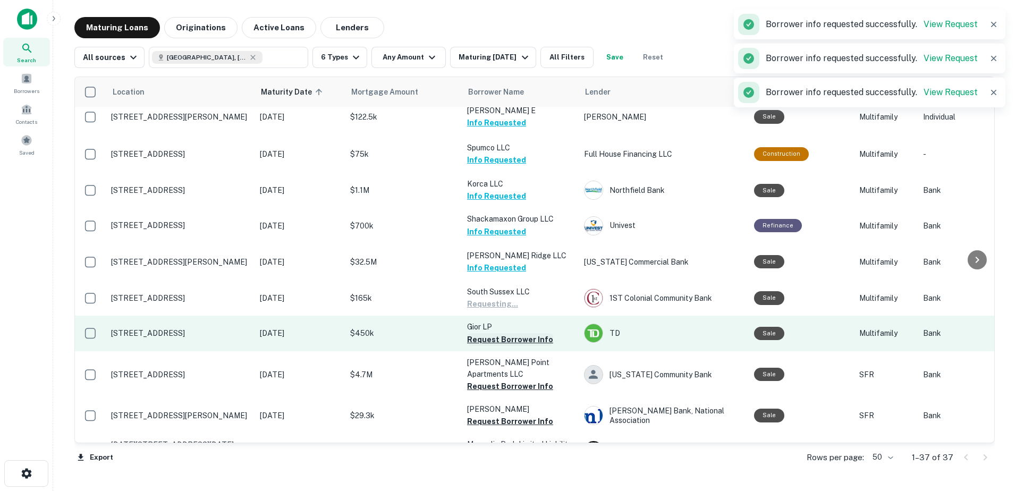
click at [517, 333] on button "Request Borrower Info" at bounding box center [510, 339] width 86 height 13
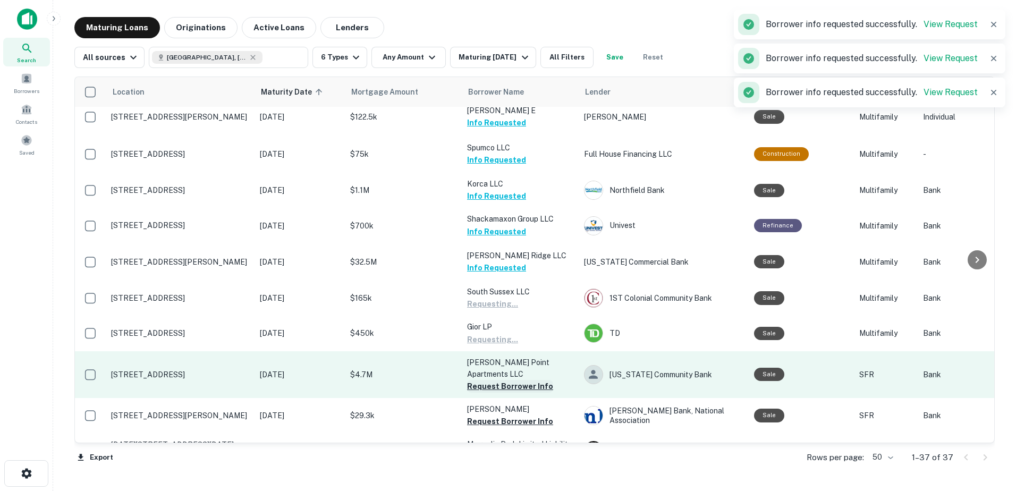
click at [522, 380] on button "Request Borrower Info" at bounding box center [510, 386] width 86 height 13
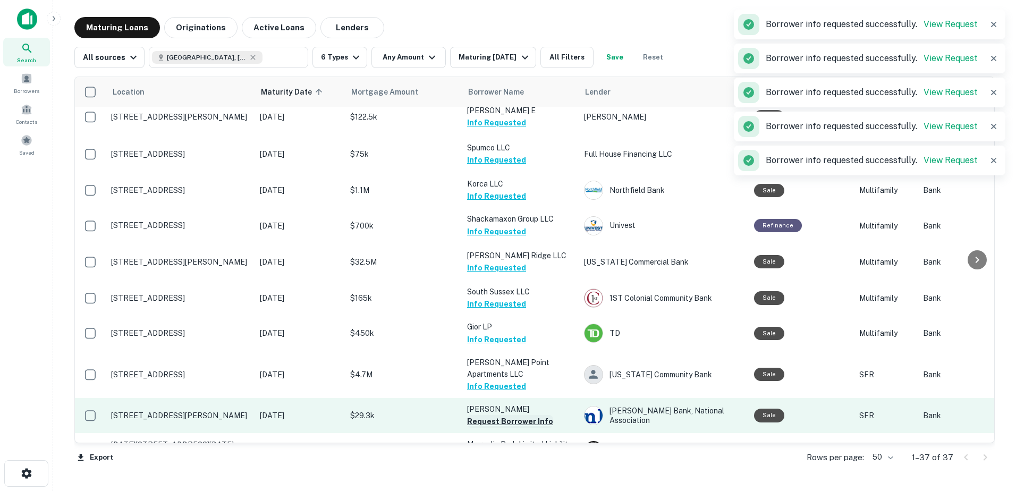
click at [528, 415] on button "Request Borrower Info" at bounding box center [510, 421] width 86 height 13
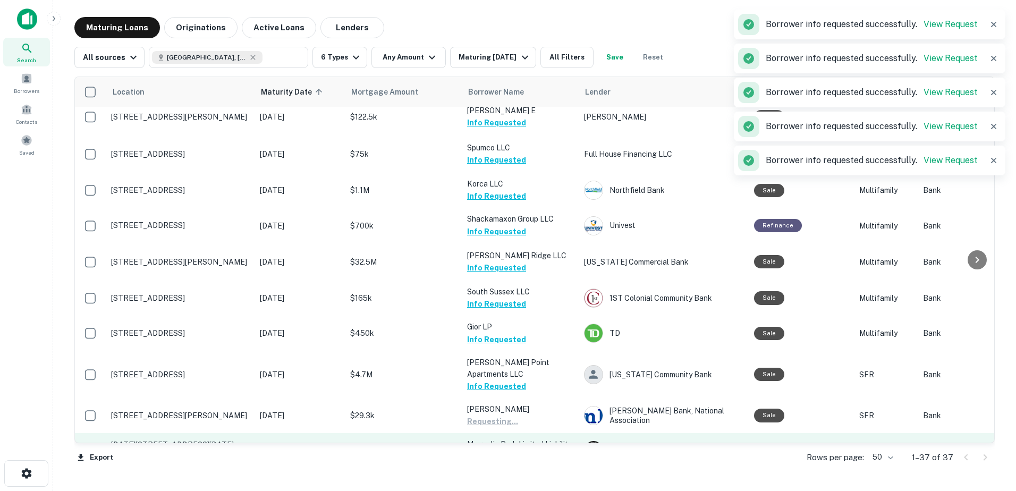
click at [529, 451] on button "Request Borrower Info" at bounding box center [510, 457] width 86 height 13
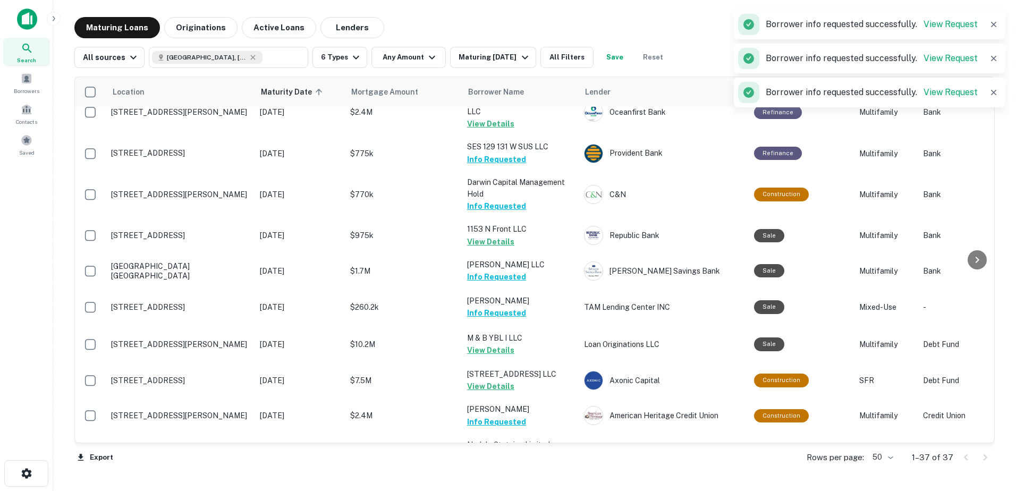
scroll to position [0, 0]
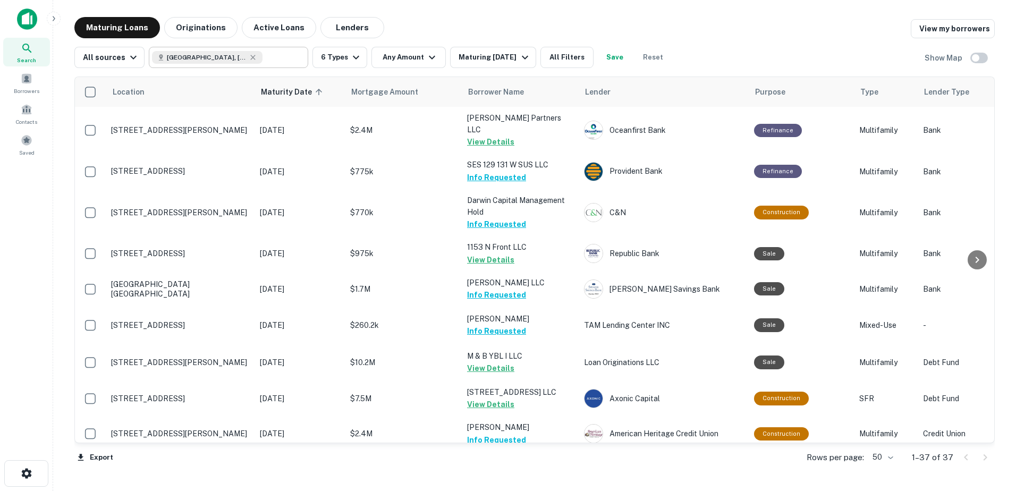
click at [278, 55] on input "text" at bounding box center [282, 57] width 41 height 15
type input "*****"
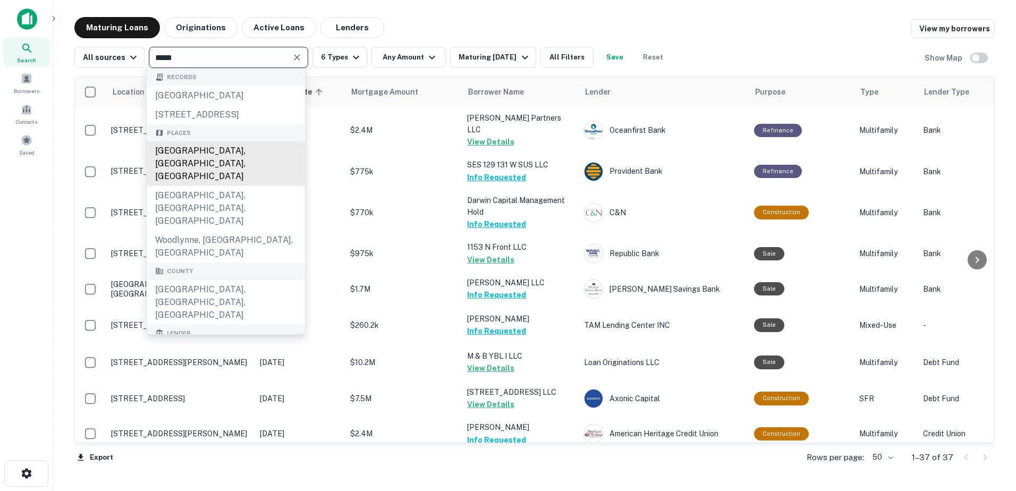
click at [251, 175] on div "[GEOGRAPHIC_DATA], [GEOGRAPHIC_DATA], [GEOGRAPHIC_DATA]" at bounding box center [226, 163] width 158 height 45
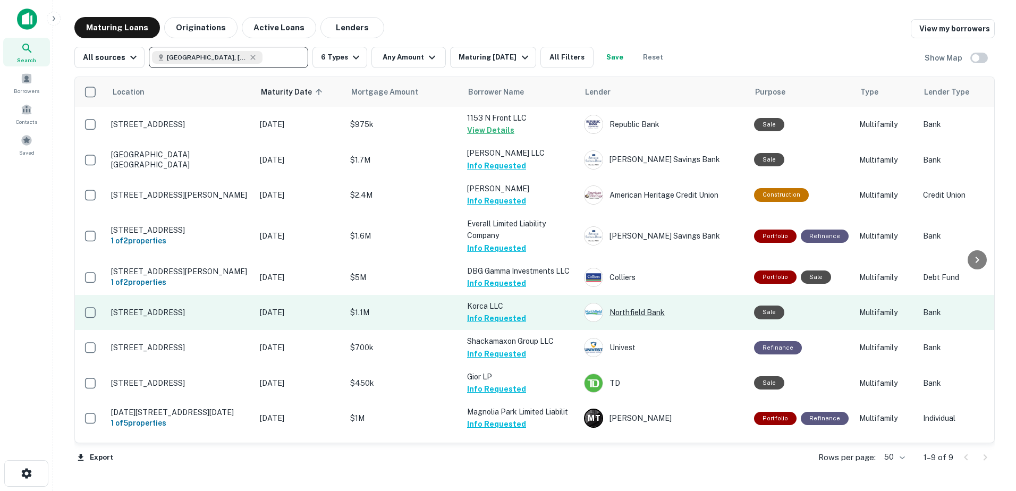
scroll to position [1, 0]
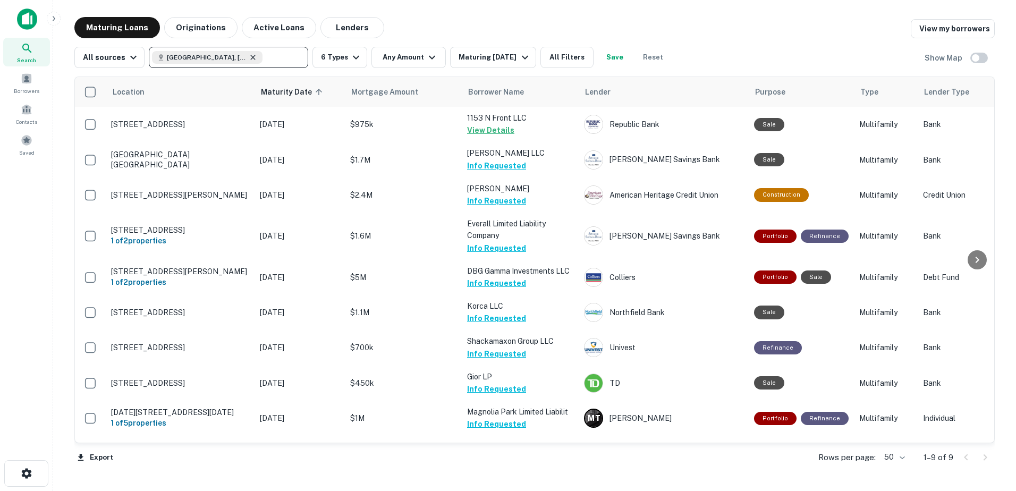
click at [249, 58] on icon at bounding box center [253, 57] width 9 height 9
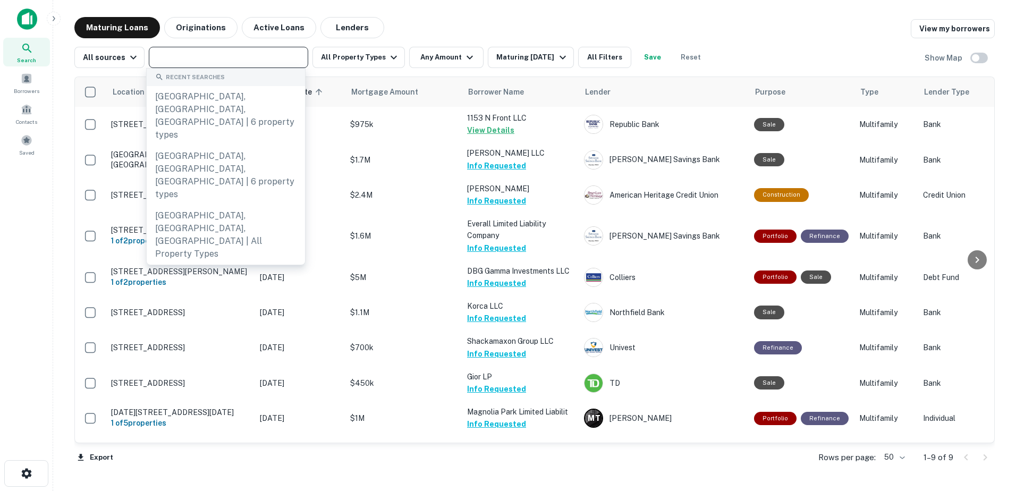
click at [218, 59] on input "text" at bounding box center [227, 57] width 151 height 15
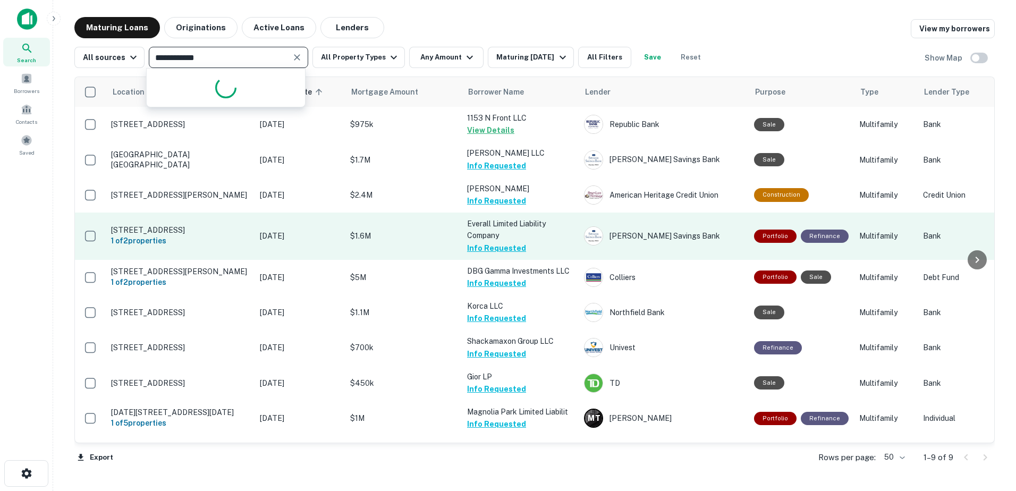
type input "**********"
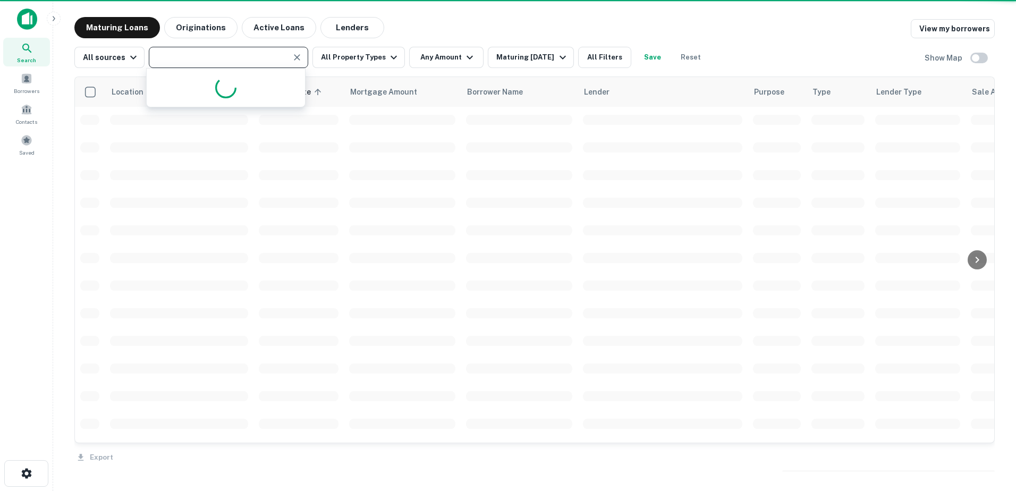
type input "**********"
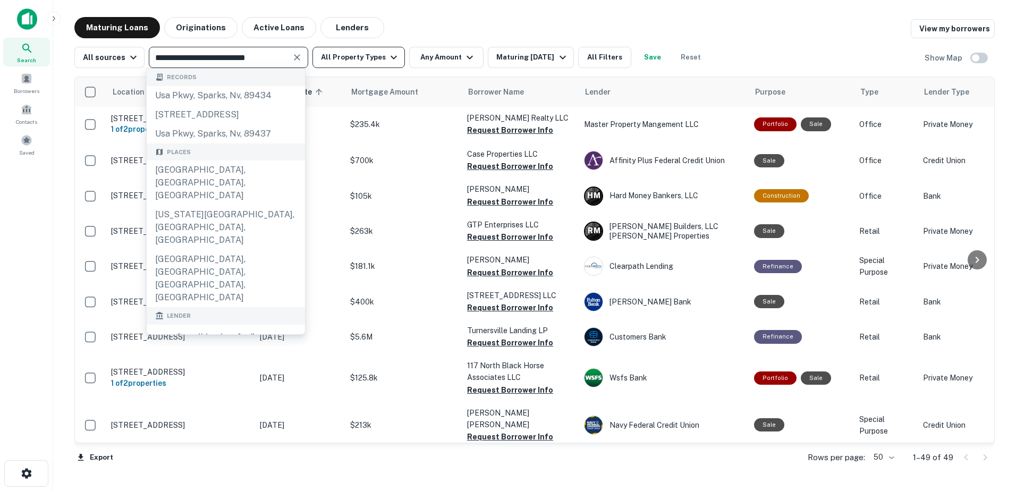
click at [333, 63] on button "All Property Types" at bounding box center [358, 57] width 92 height 21
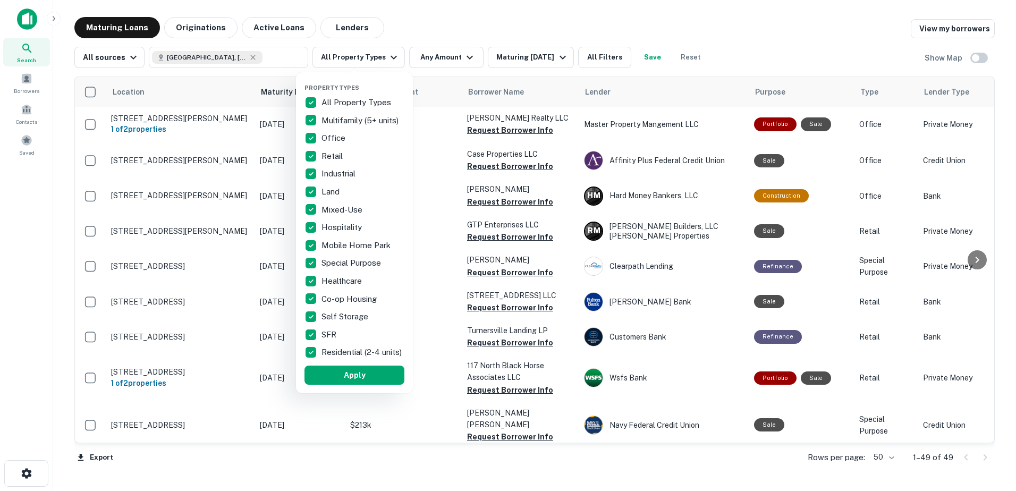
click at [323, 134] on p "Office" at bounding box center [334, 138] width 26 height 13
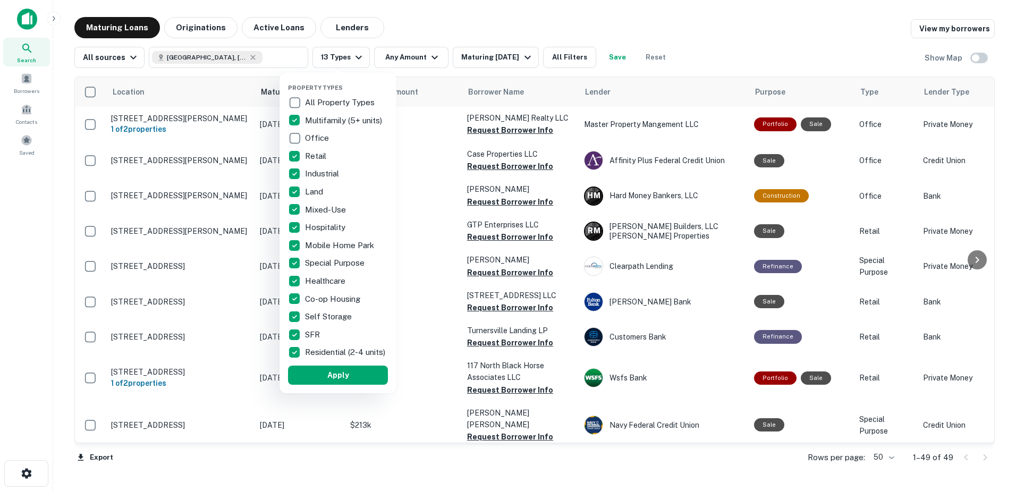
click at [320, 155] on p "Retail" at bounding box center [316, 156] width 23 height 13
click at [312, 177] on p "Industrial" at bounding box center [323, 173] width 36 height 13
click at [312, 189] on p "Land" at bounding box center [314, 191] width 20 height 13
click at [312, 213] on p "Mixed-Use" at bounding box center [326, 209] width 43 height 13
click at [317, 211] on p "Mixed-Use" at bounding box center [324, 209] width 43 height 13
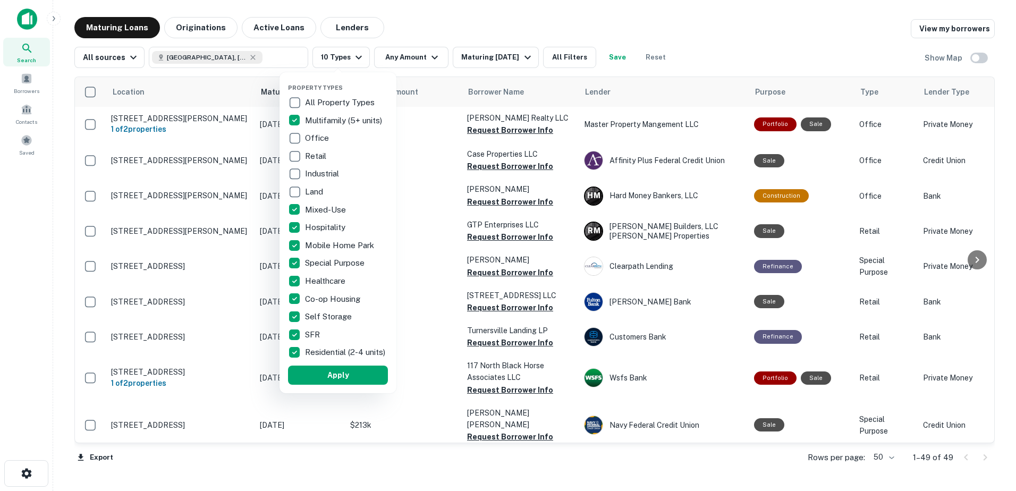
click at [317, 229] on p "Hospitality" at bounding box center [326, 227] width 43 height 13
click at [319, 244] on p "Mobile Home Park" at bounding box center [338, 245] width 71 height 13
click at [316, 264] on p "Special Purpose" at bounding box center [334, 263] width 62 height 13
click at [327, 276] on p "Healthcare" at bounding box center [324, 281] width 43 height 13
click at [341, 379] on button "Apply" at bounding box center [336, 375] width 100 height 19
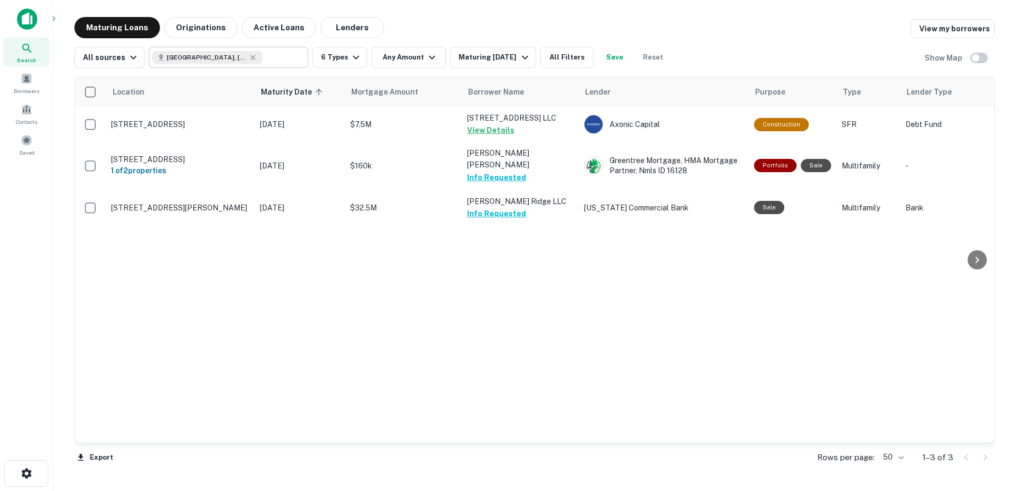
click at [270, 56] on input "text" at bounding box center [282, 57] width 41 height 15
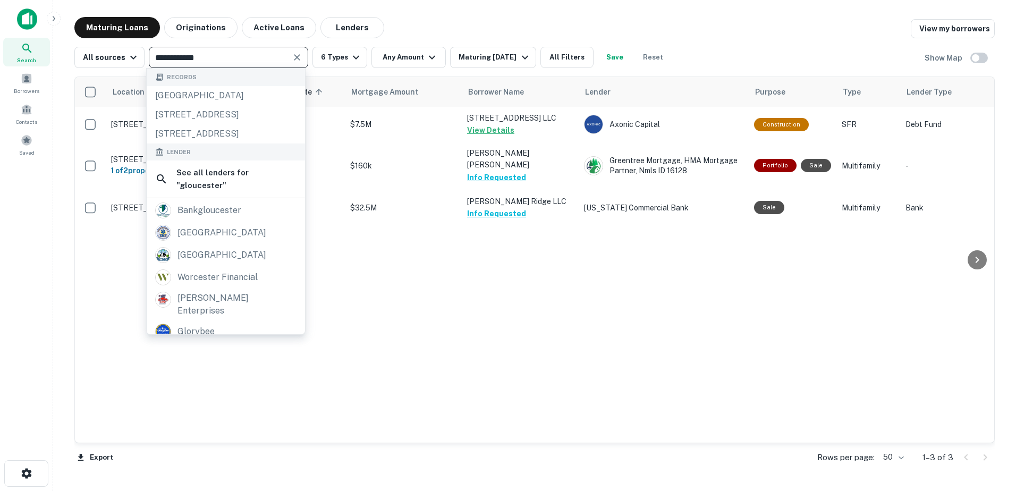
type input "**********"
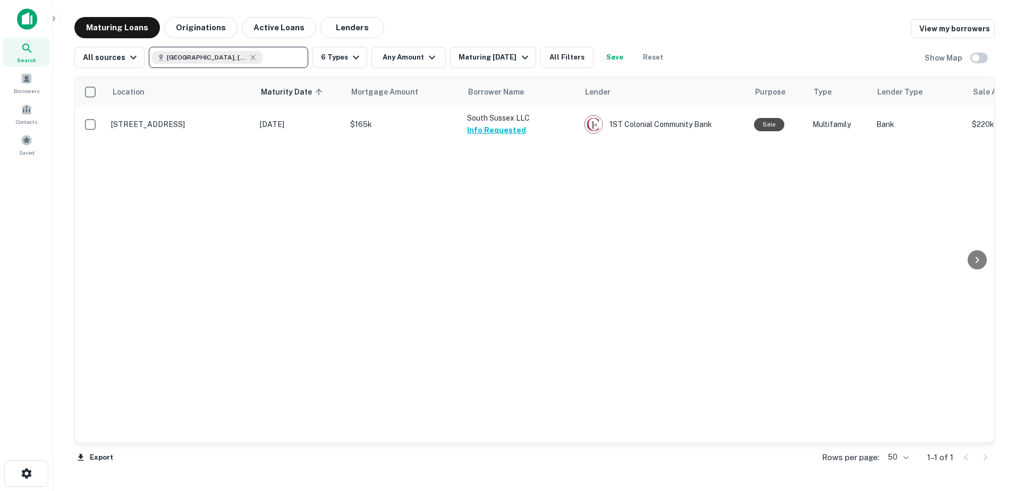
click at [290, 56] on div "[GEOGRAPHIC_DATA], [GEOGRAPHIC_DATA], [GEOGRAPHIC_DATA] ​" at bounding box center [228, 57] width 159 height 21
type input "**********"
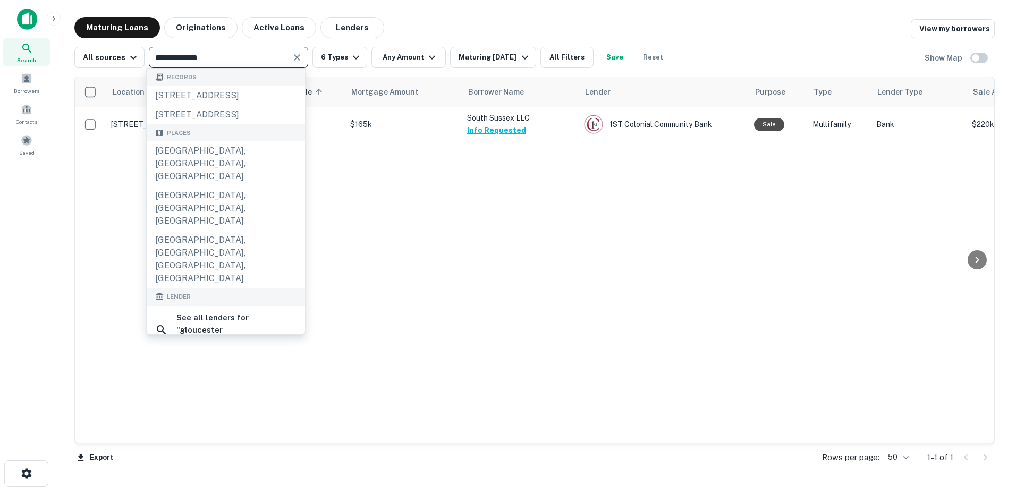
click at [292, 56] on icon "Clear" at bounding box center [297, 57] width 11 height 11
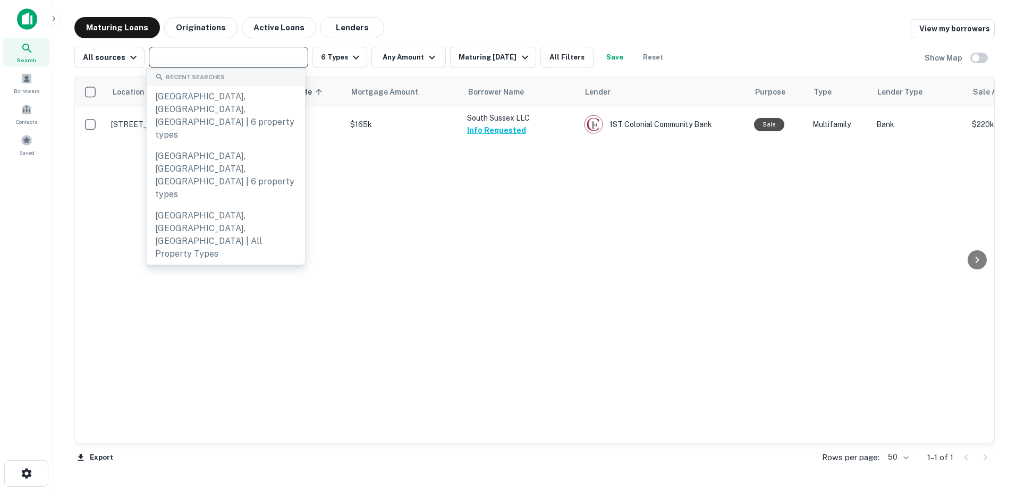
click at [290, 56] on input "text" at bounding box center [227, 57] width 151 height 15
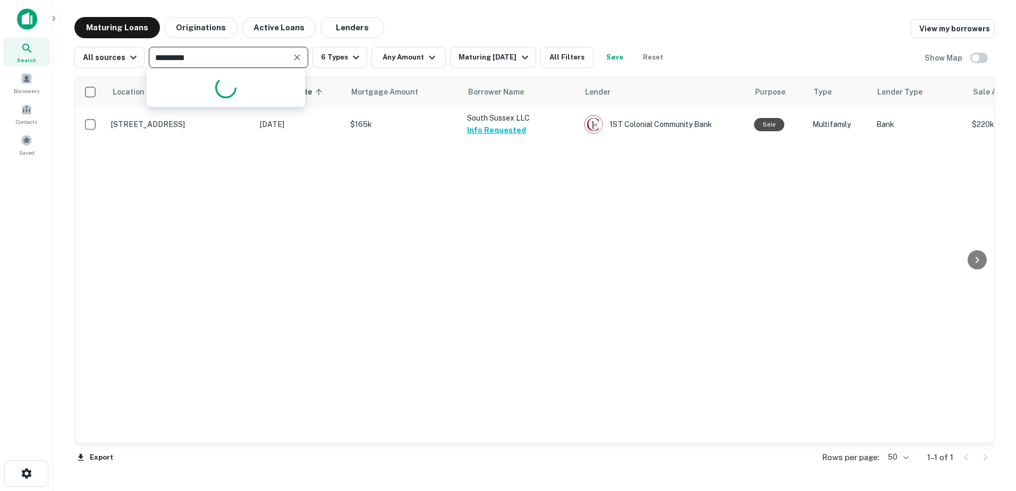
type input "**********"
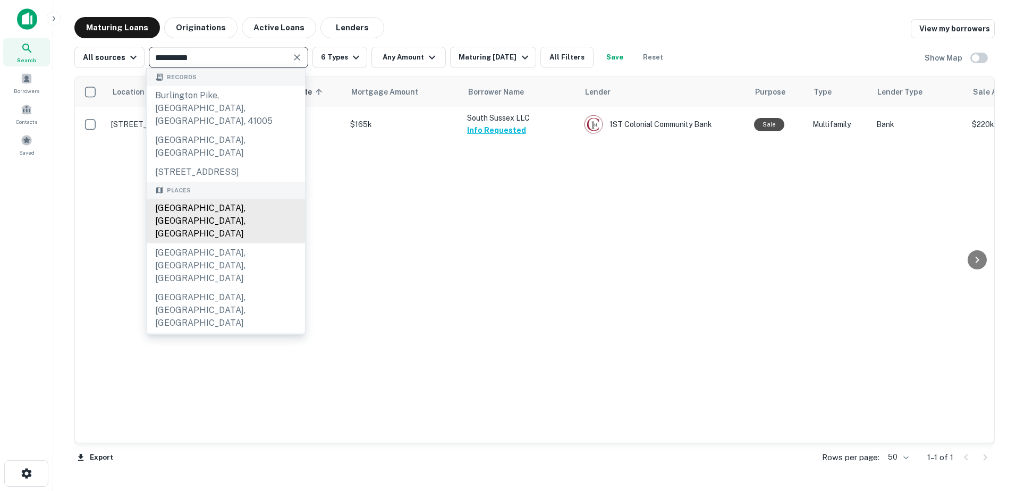
click at [261, 199] on div "[GEOGRAPHIC_DATA], [GEOGRAPHIC_DATA], [GEOGRAPHIC_DATA]" at bounding box center [226, 221] width 158 height 45
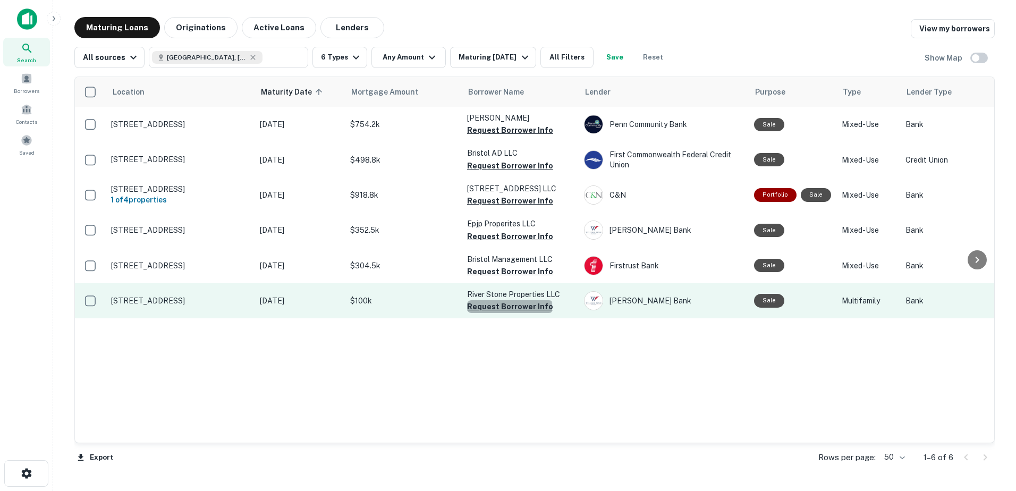
click at [509, 307] on button "Request Borrower Info" at bounding box center [510, 306] width 86 height 13
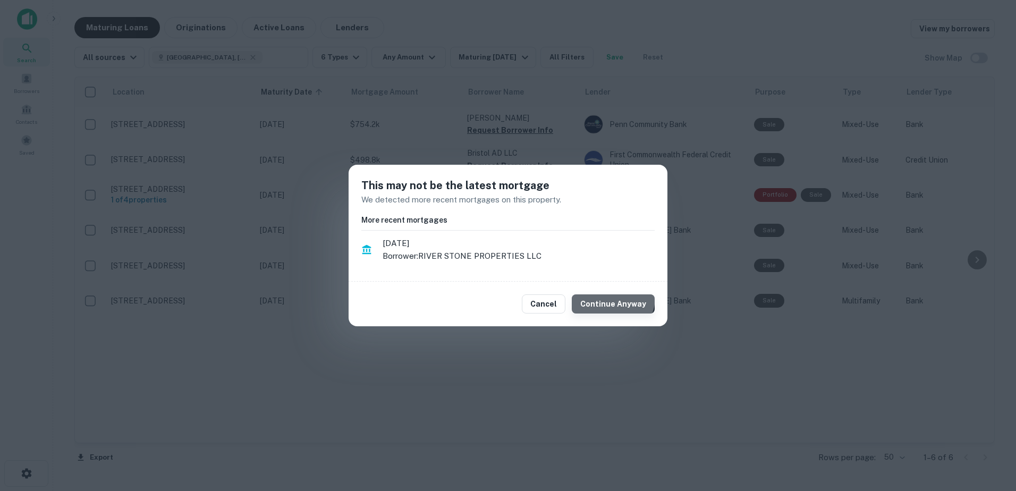
click at [616, 298] on button "Continue Anyway" at bounding box center [613, 303] width 83 height 19
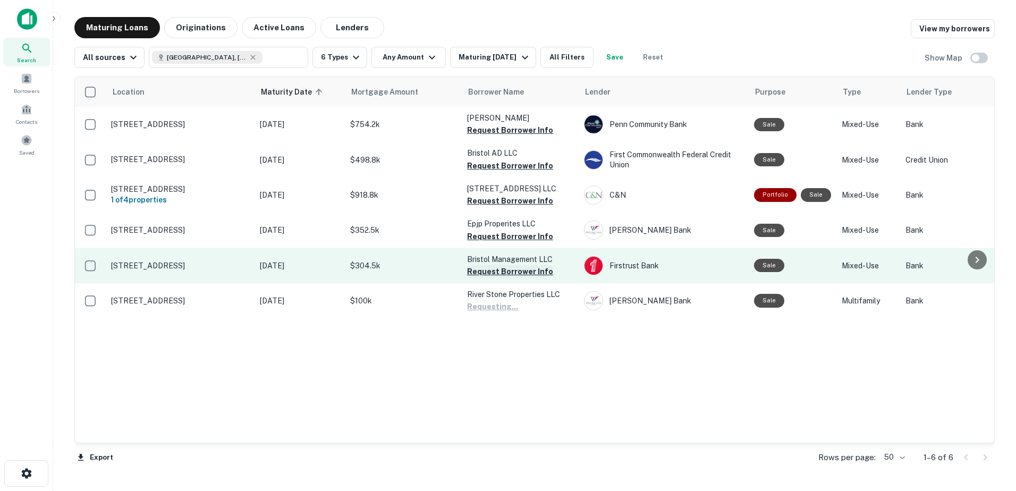
click at [526, 273] on button "Request Borrower Info" at bounding box center [510, 271] width 86 height 13
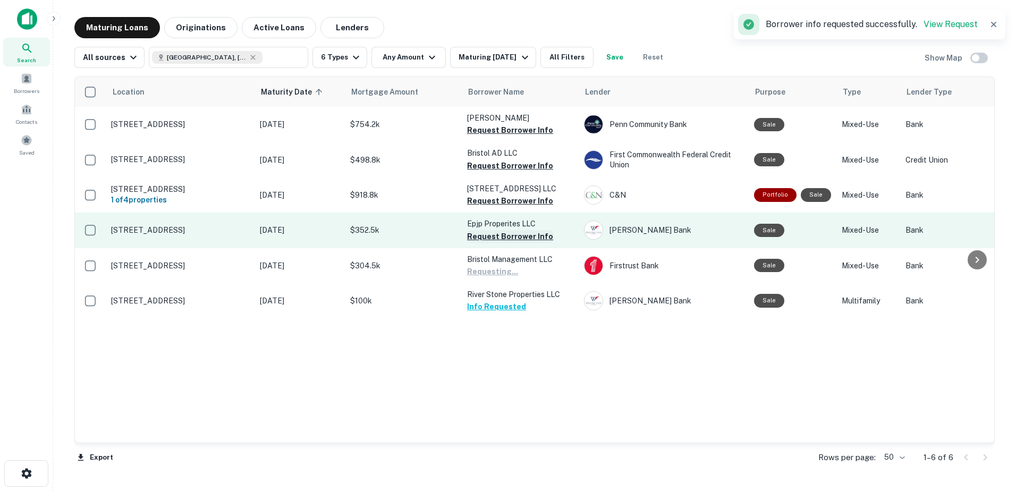
click at [521, 236] on button "Request Borrower Info" at bounding box center [510, 236] width 86 height 13
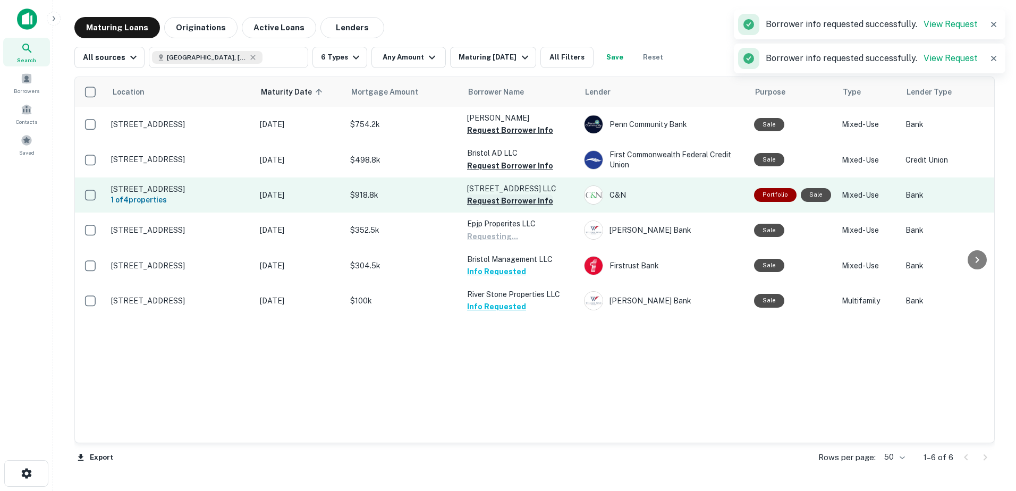
click at [517, 202] on button "Request Borrower Info" at bounding box center [510, 200] width 86 height 13
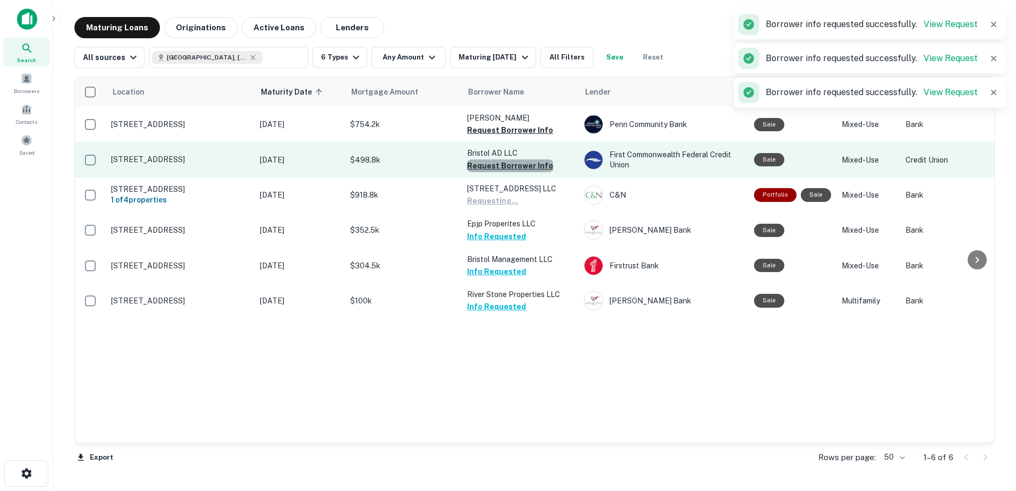
click at [514, 168] on button "Request Borrower Info" at bounding box center [510, 165] width 86 height 13
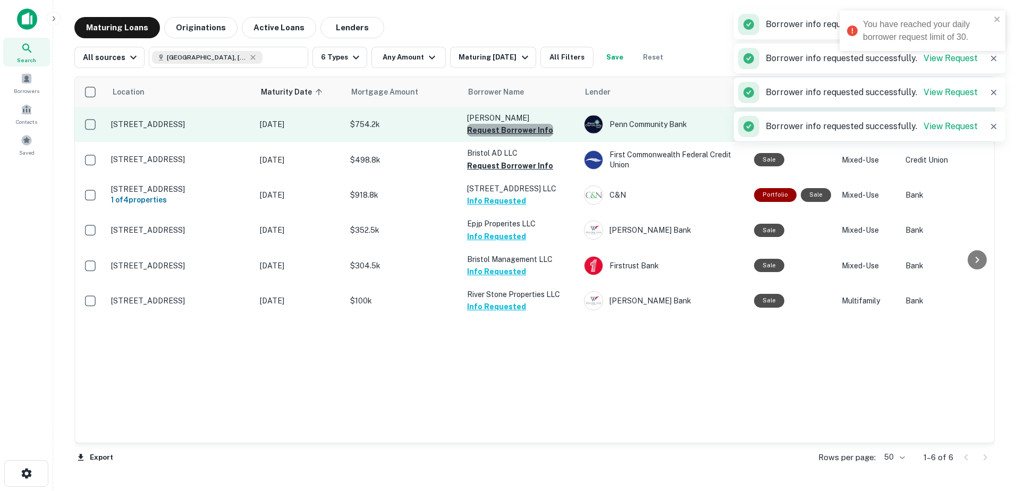
click at [522, 127] on button "Request Borrower Info" at bounding box center [510, 130] width 86 height 13
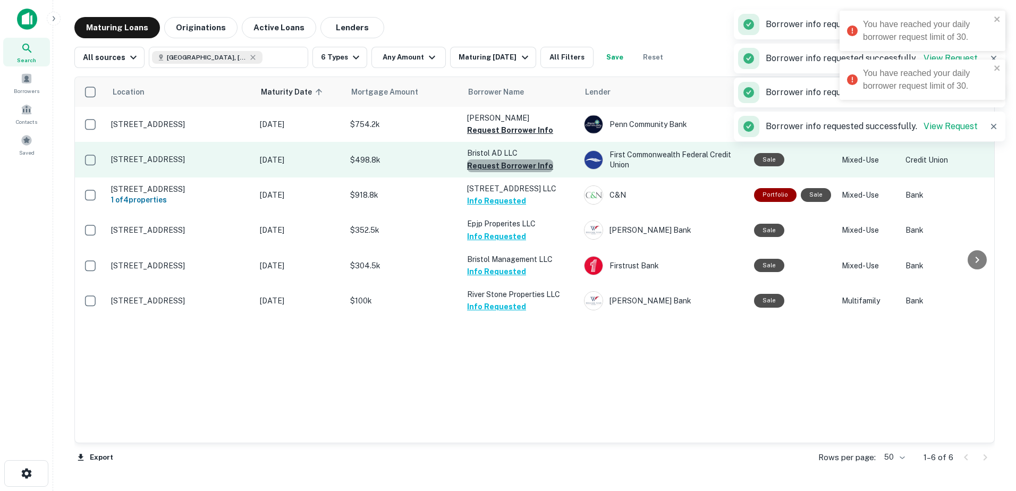
click at [520, 163] on button "Request Borrower Info" at bounding box center [510, 165] width 86 height 13
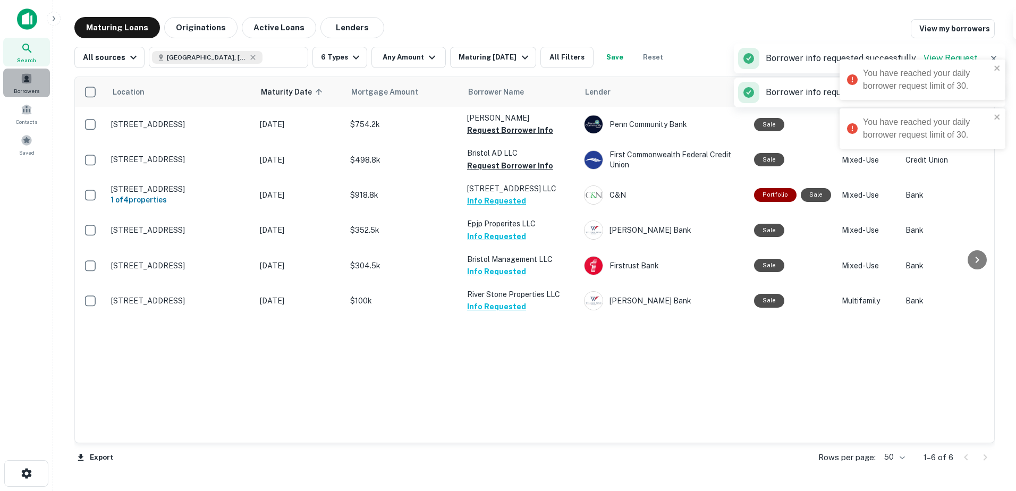
click at [28, 89] on span "Borrowers" at bounding box center [27, 91] width 26 height 9
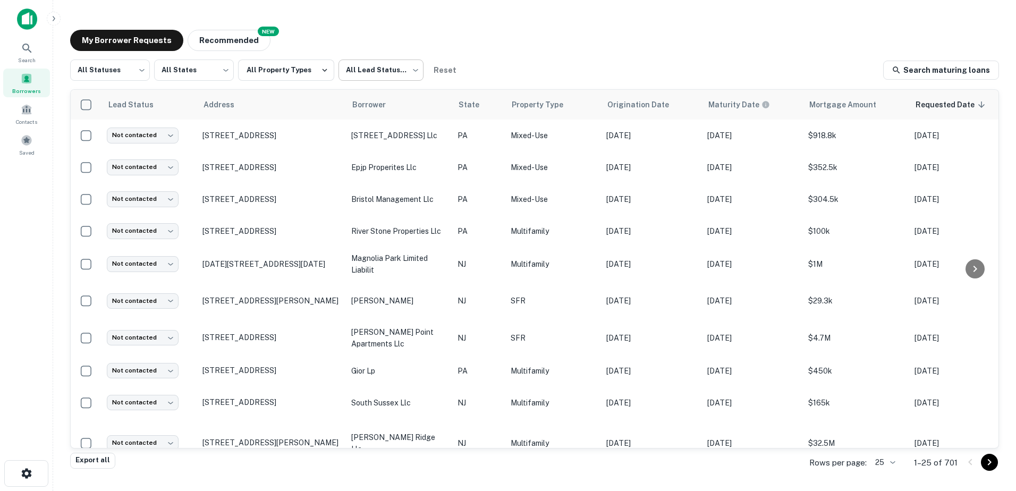
click at [376, 69] on body "Search Borrowers Contacts Saved My Borrower Requests NEW Recommended All Status…" at bounding box center [508, 245] width 1016 height 491
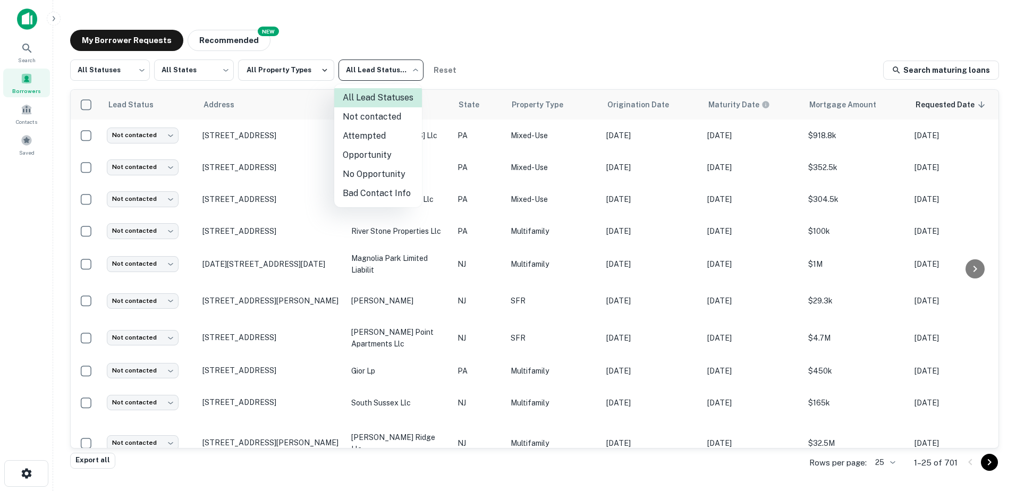
click at [388, 122] on li "Not contacted" at bounding box center [378, 116] width 88 height 19
type input "****"
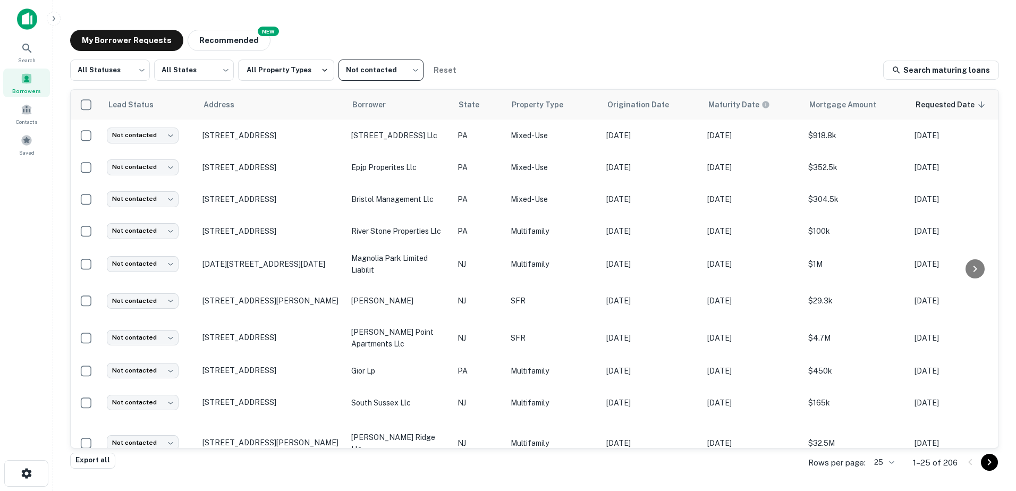
click at [884, 464] on body "Search Borrowers Contacts Saved My Borrower Requests NEW Recommended All Status…" at bounding box center [508, 245] width 1016 height 491
click at [885, 435] on li "250" at bounding box center [884, 430] width 36 height 19
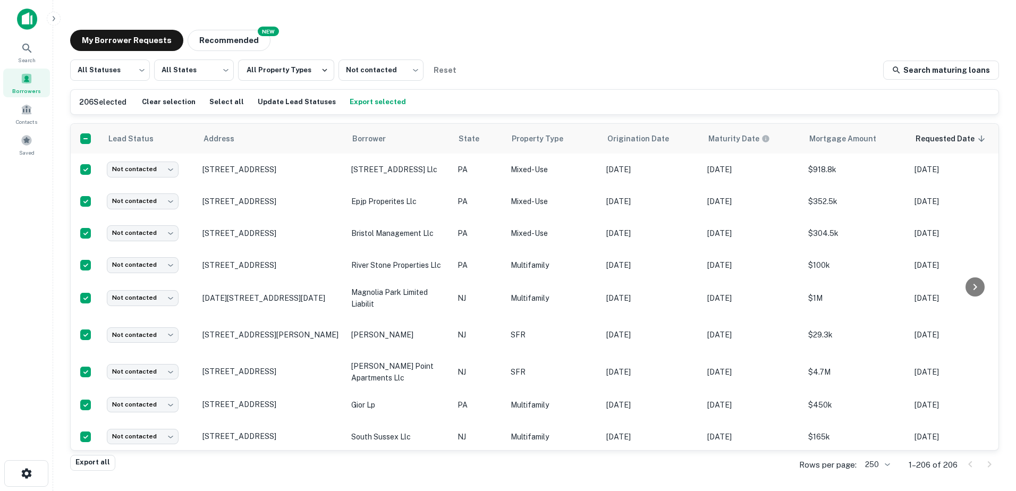
click at [351, 98] on button "Export selected" at bounding box center [378, 102] width 62 height 16
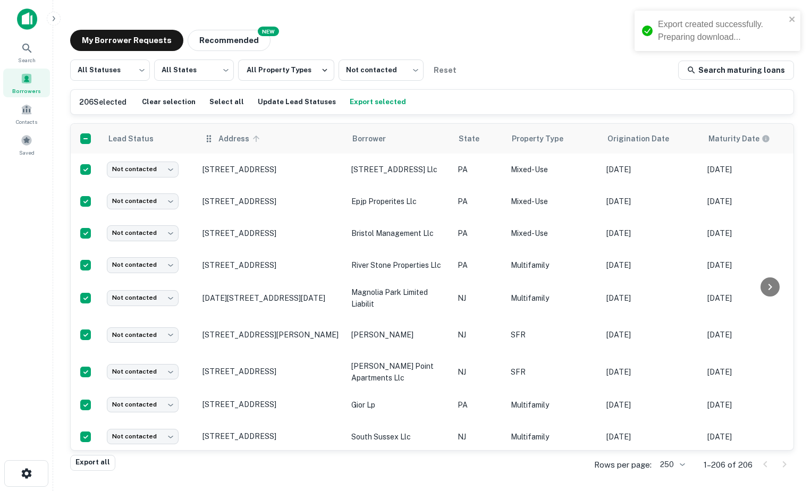
click at [258, 136] on icon at bounding box center [256, 139] width 10 height 10
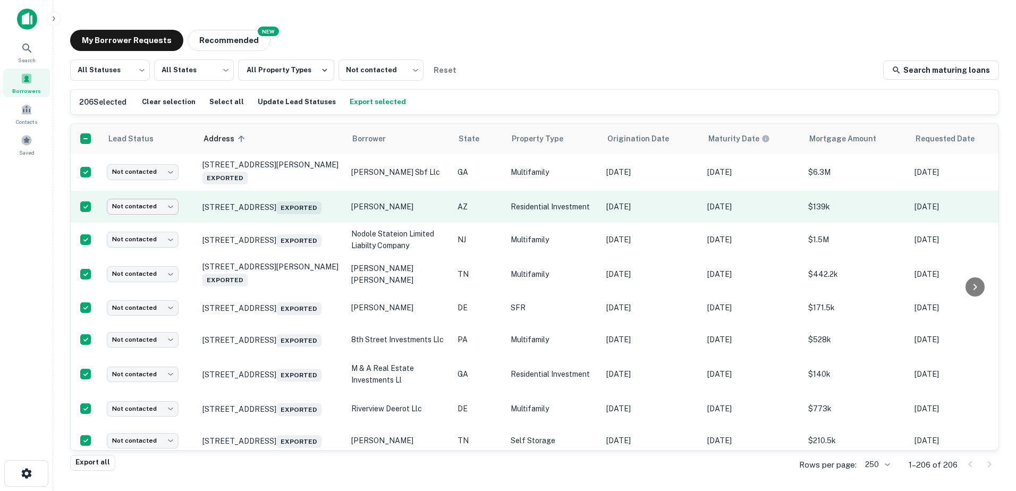
click at [163, 206] on body "Search Borrowers Contacts Saved My Borrower Requests NEW Recommended All Status…" at bounding box center [508, 245] width 1016 height 491
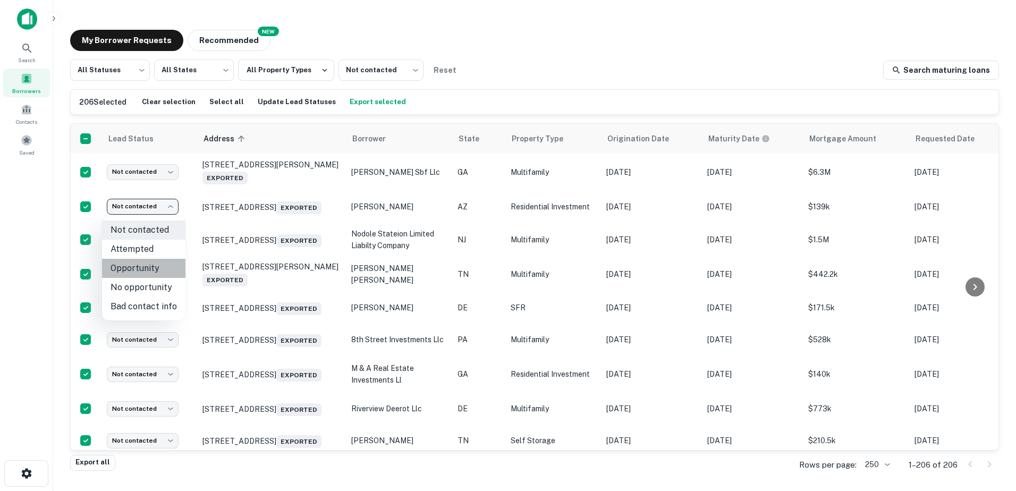
click at [149, 267] on li "Opportunity" at bounding box center [143, 268] width 83 height 19
type input "**********"
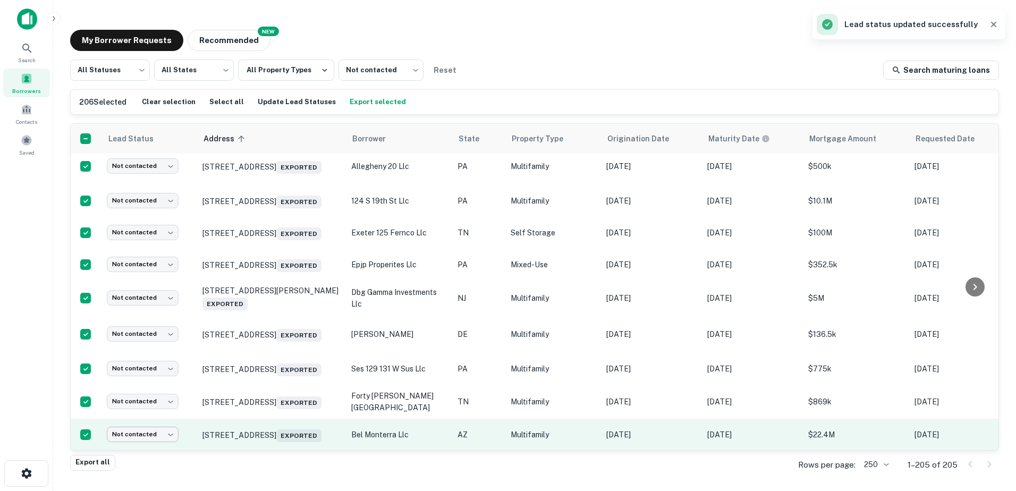
scroll to position [974, 0]
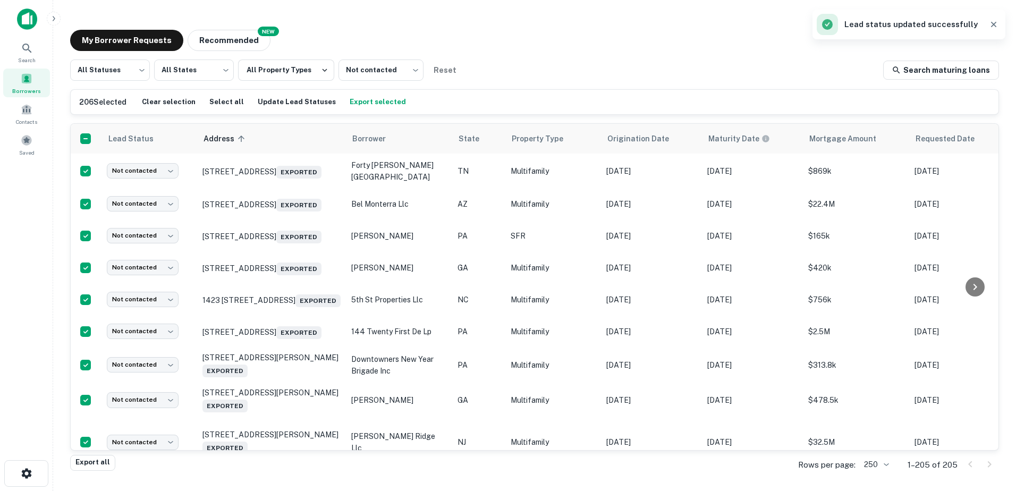
click at [153, 164] on body "Search Borrowers Contacts Saved My Borrower Requests NEW Recommended All Status…" at bounding box center [508, 245] width 1016 height 491
click at [170, 219] on li "Opportunity" at bounding box center [143, 224] width 83 height 19
type input "**********"
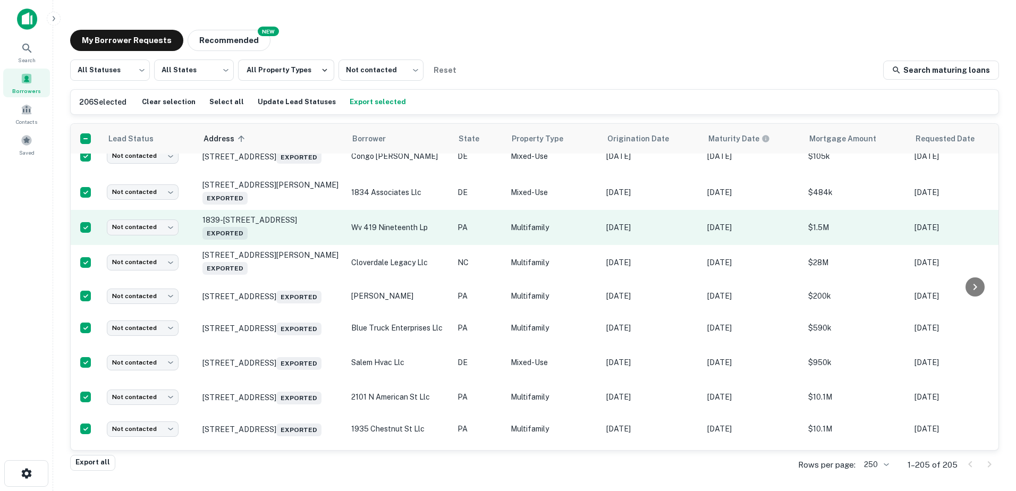
scroll to position [2196, 0]
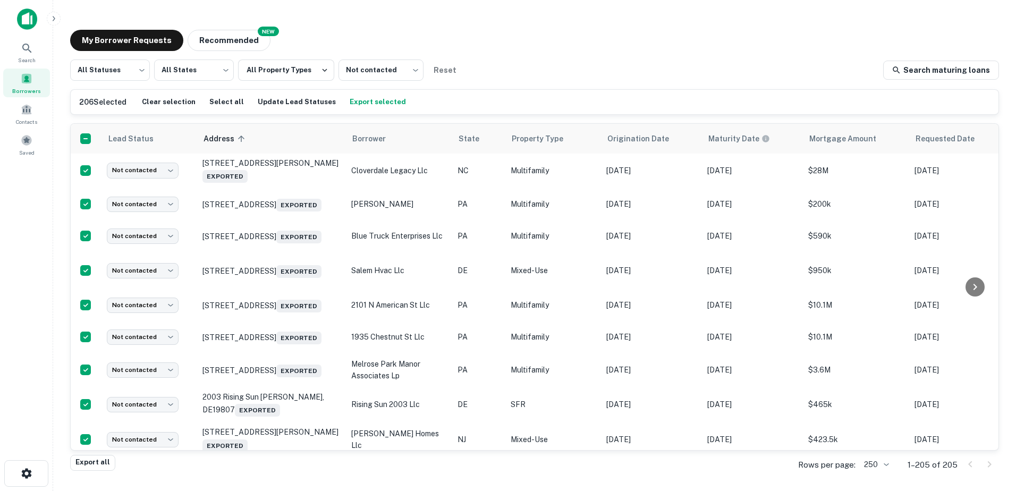
click at [142, 177] on body "Search Borrowers Contacts Saved My Borrower Requests NEW Recommended All Status…" at bounding box center [508, 245] width 1016 height 491
click at [147, 236] on li "Opportunity" at bounding box center [143, 241] width 83 height 19
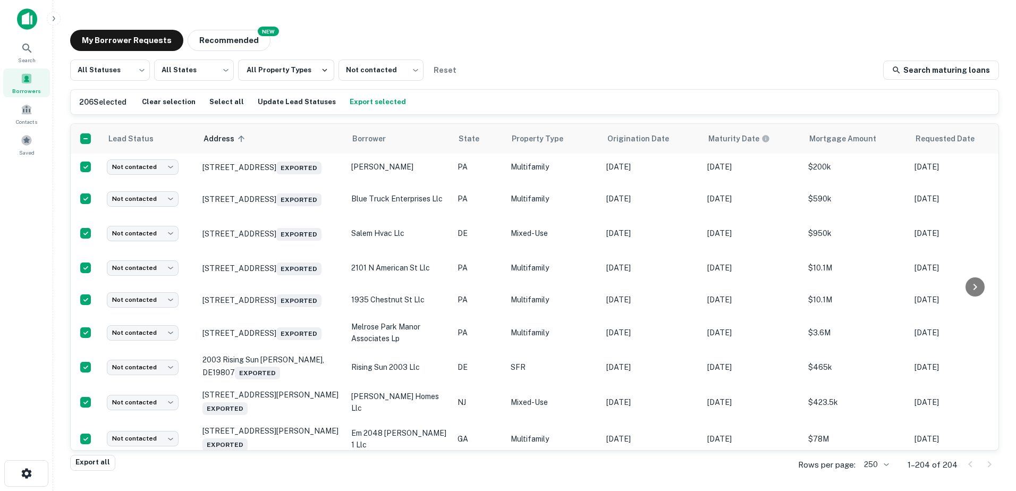
type input "**********"
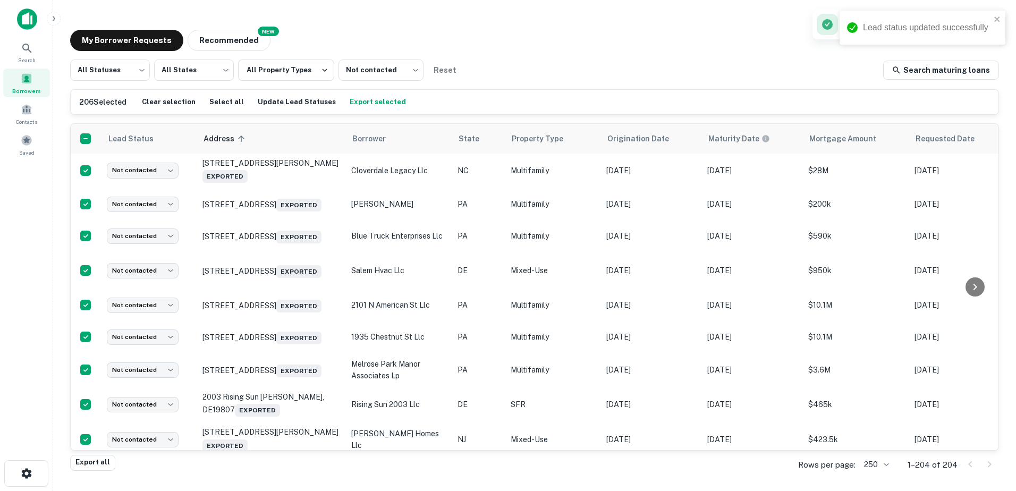
click at [155, 219] on body "Lead status updated successfully Search Borrowers Contacts Saved My Borrower Re…" at bounding box center [508, 245] width 1016 height 491
click at [165, 280] on li "Opportunity" at bounding box center [143, 277] width 83 height 19
type input "**********"
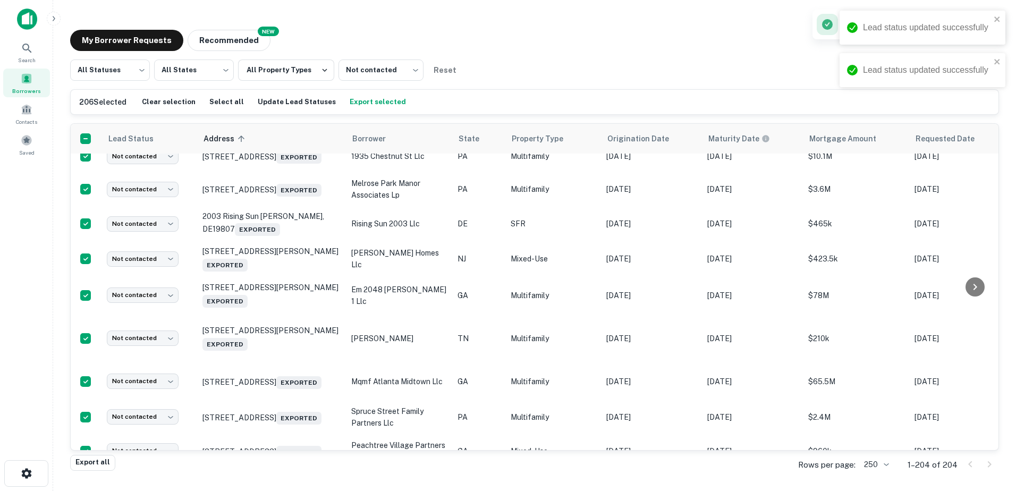
scroll to position [2372, 0]
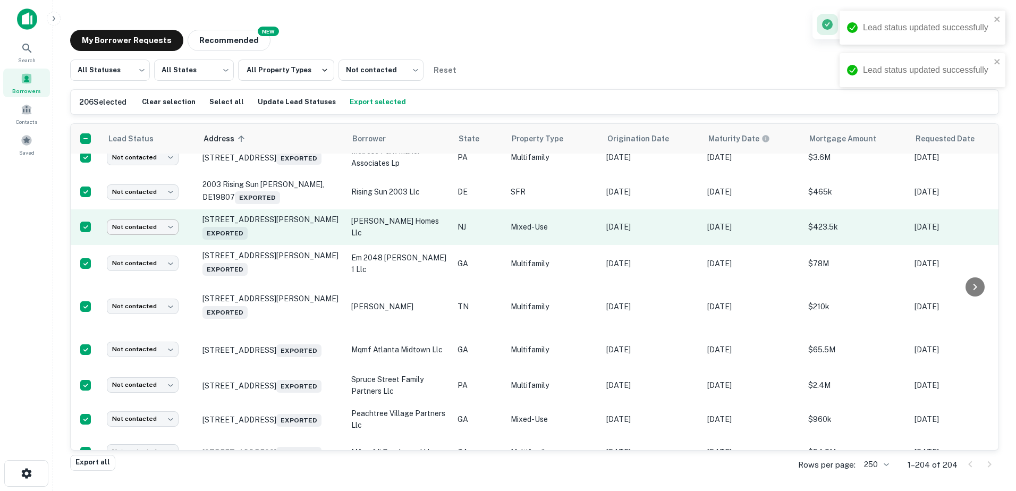
click at [147, 355] on body "Lead status updated successfully Lead status updated successfully Search Borrow…" at bounding box center [508, 245] width 1016 height 491
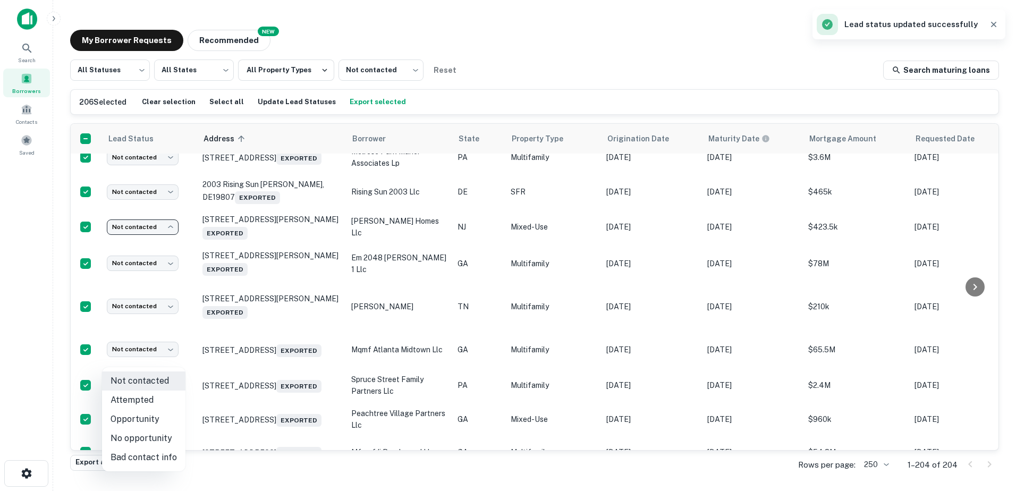
drag, startPoint x: 165, startPoint y: 415, endPoint x: 1005, endPoint y: 264, distance: 854.0
click at [165, 415] on li "Opportunity" at bounding box center [143, 419] width 83 height 19
type input "**********"
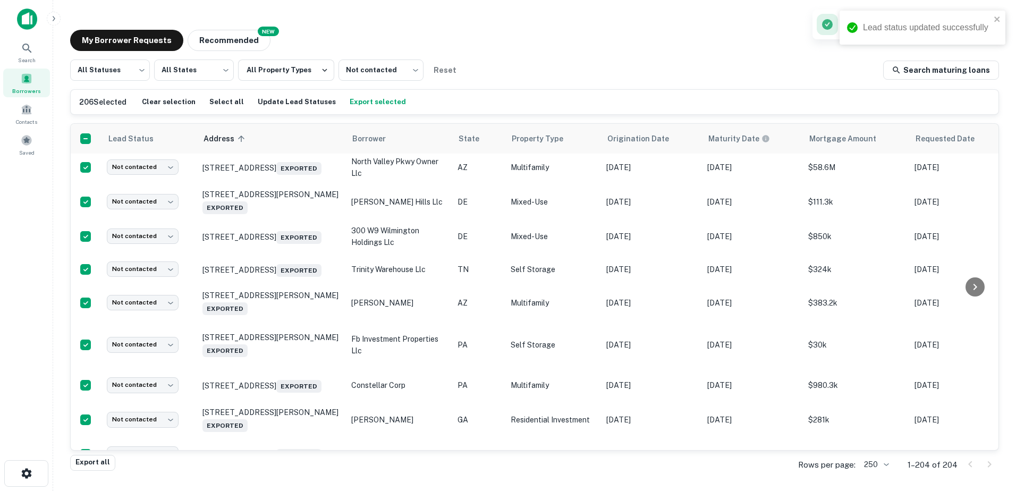
scroll to position [3593, 0]
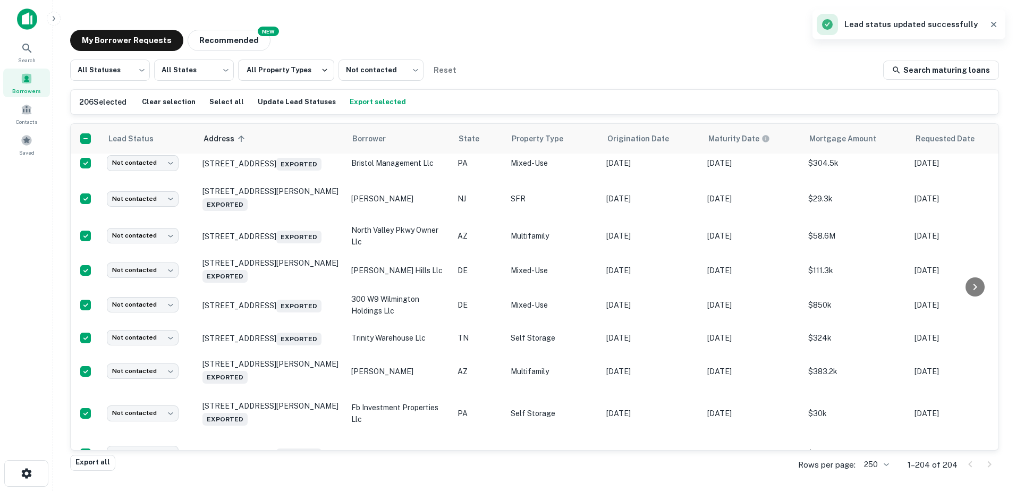
click at [146, 230] on body "Lead status updated successfully Search Borrowers Contacts Saved My Borrower Re…" at bounding box center [508, 245] width 1016 height 491
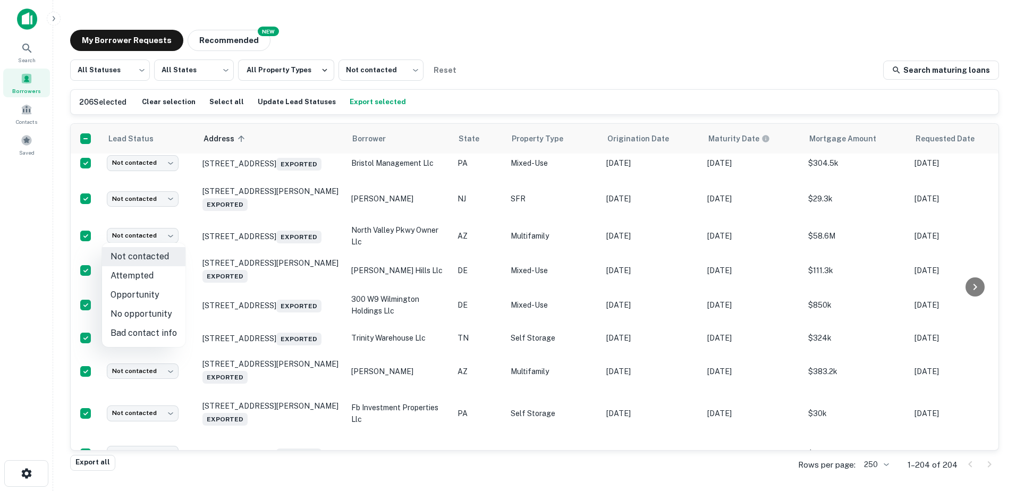
click at [151, 201] on div at bounding box center [508, 245] width 1016 height 491
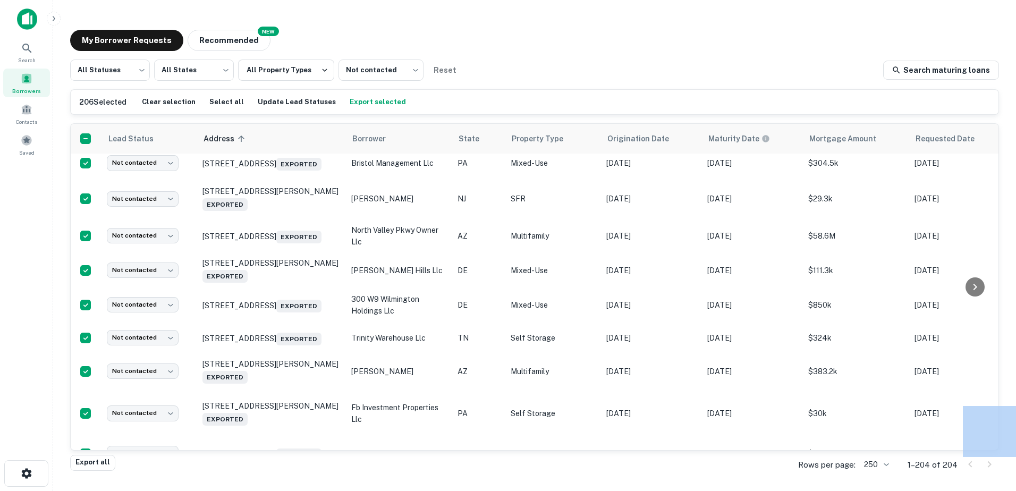
click at [152, 203] on body "Search Borrowers Contacts Saved My Borrower Requests NEW Recommended All Status…" at bounding box center [508, 245] width 1016 height 491
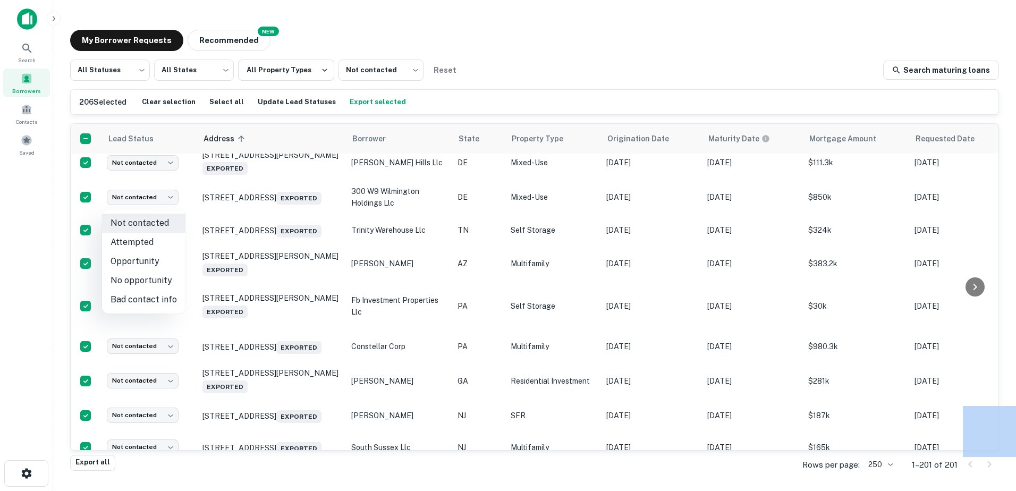
scroll to position [3486, 0]
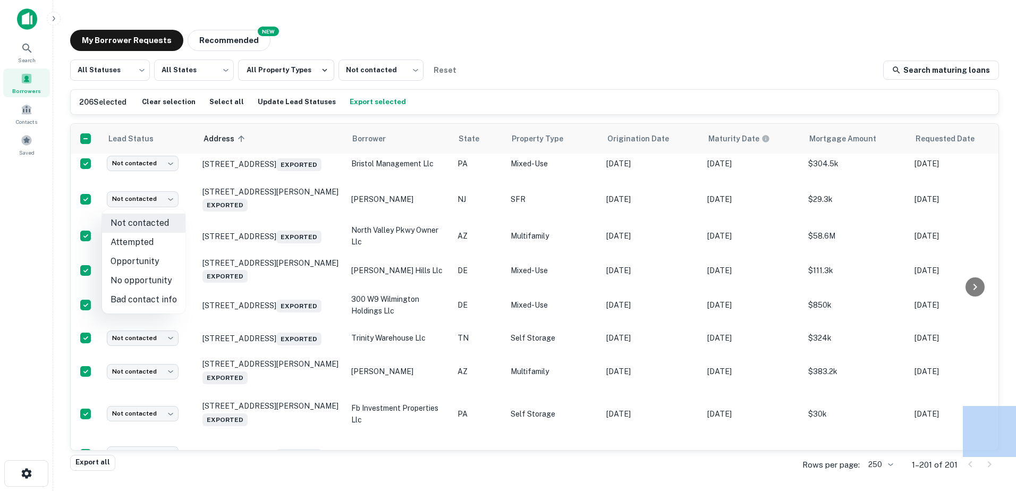
click at [151, 260] on li "Opportunity" at bounding box center [143, 261] width 83 height 19
type input "**********"
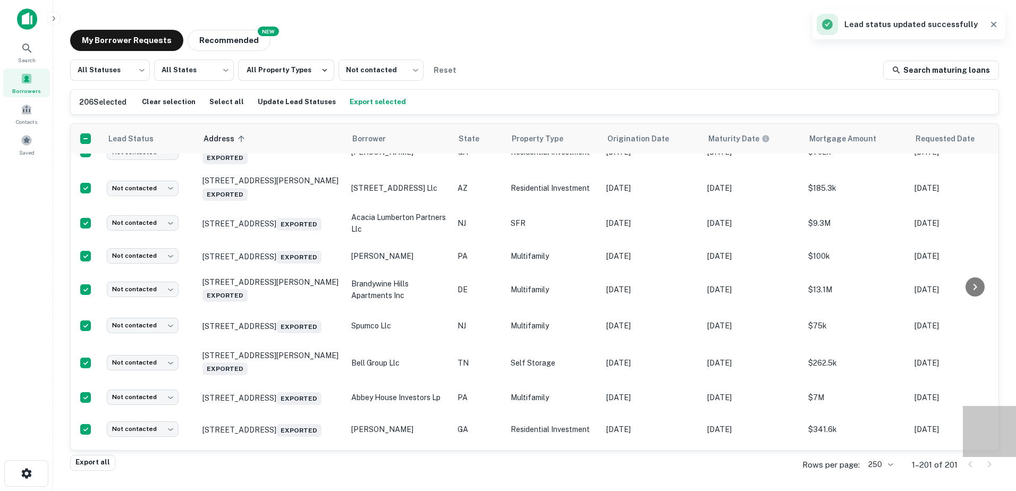
scroll to position [4336, 0]
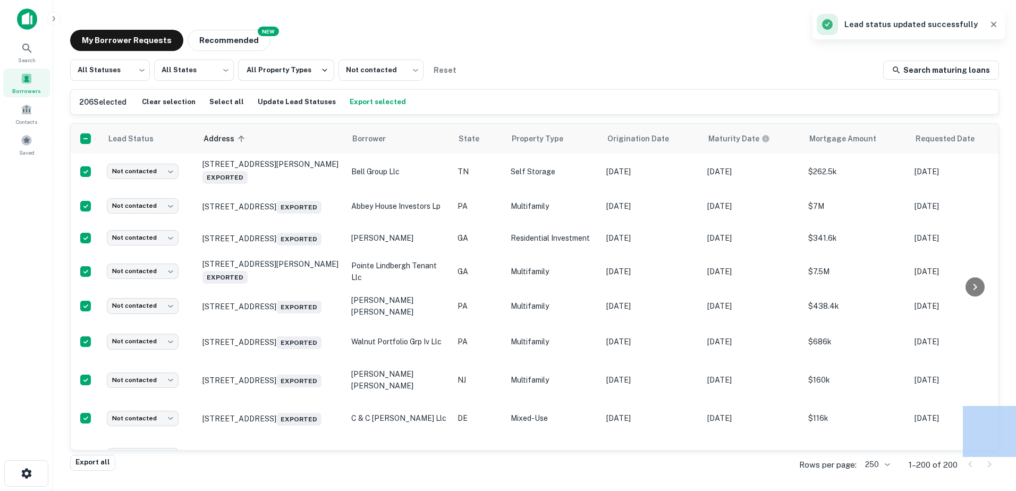
click at [160, 254] on body "Search Borrowers Contacts Saved My Borrower Requests NEW Recommended All Status…" at bounding box center [508, 245] width 1016 height 491
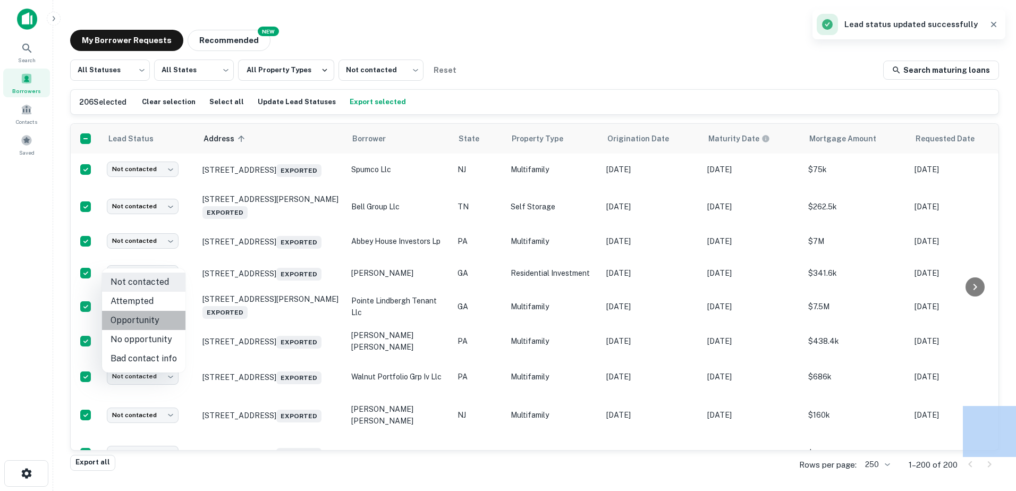
click at [167, 317] on li "Opportunity" at bounding box center [143, 320] width 83 height 19
type input "**********"
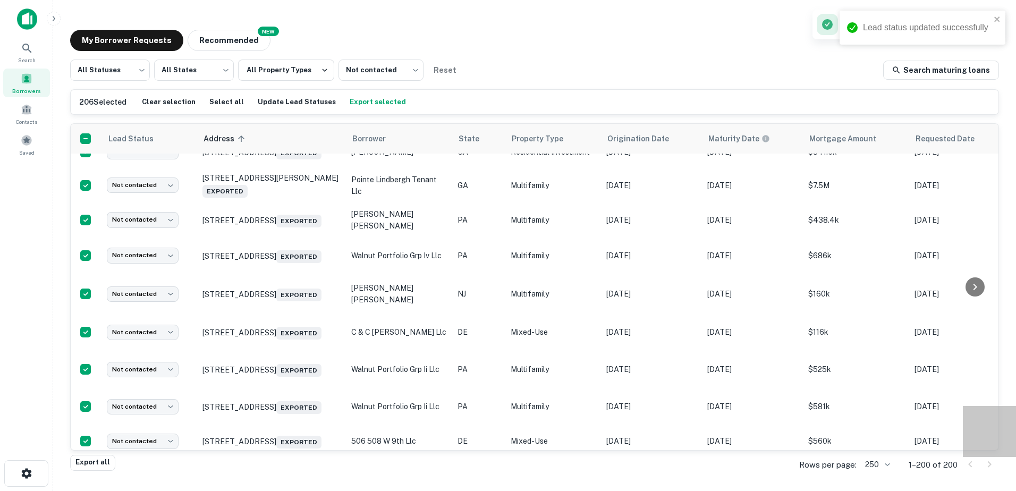
scroll to position [4407, 0]
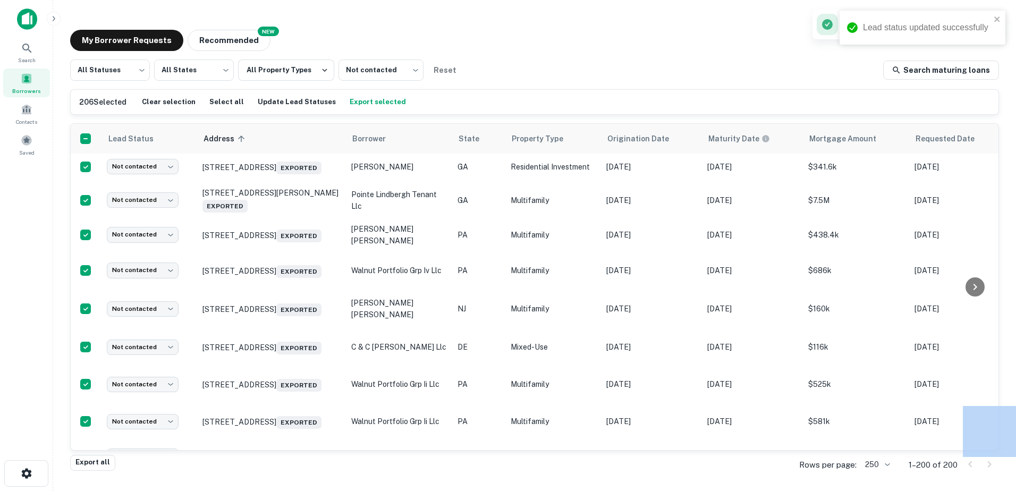
click at [148, 227] on body "Lead status updated successfully Search Borrowers Contacts Saved My Borrower Re…" at bounding box center [508, 245] width 1016 height 491
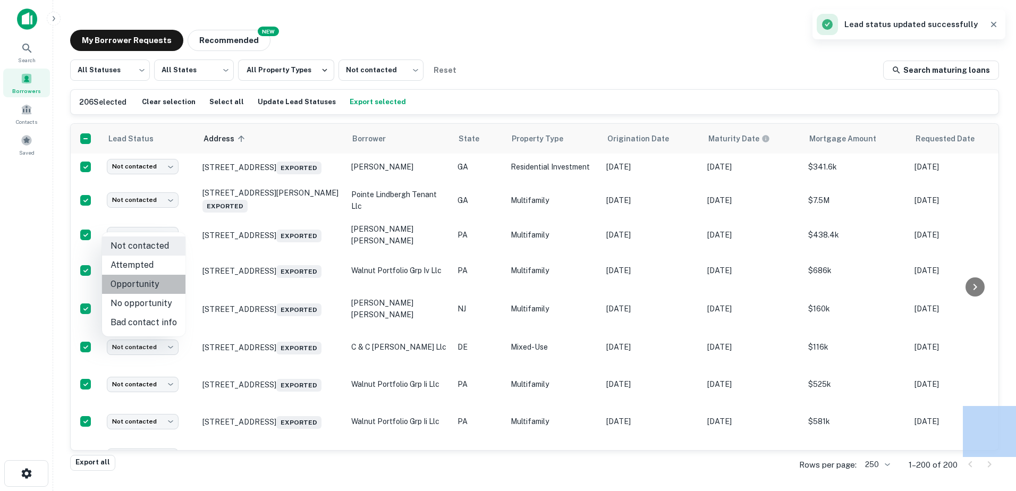
click at [157, 280] on li "Opportunity" at bounding box center [143, 284] width 83 height 19
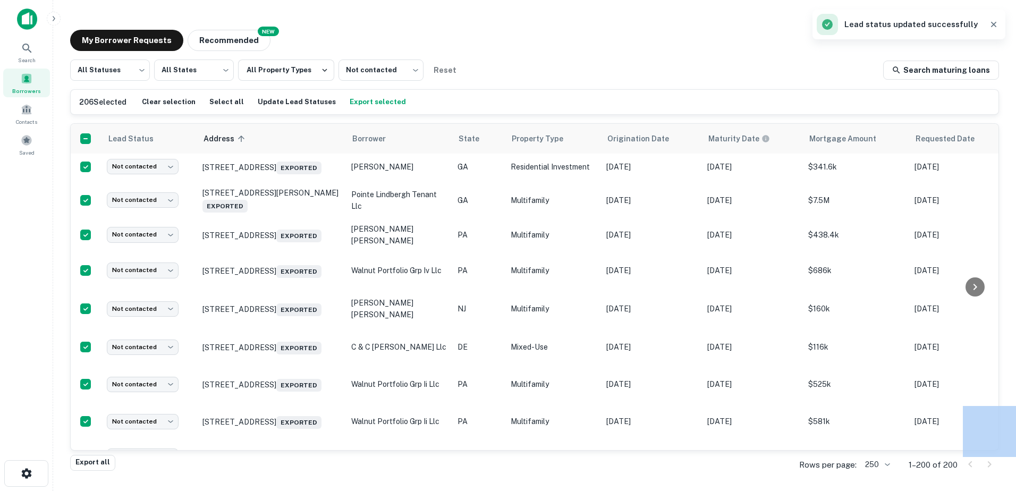
type input "**********"
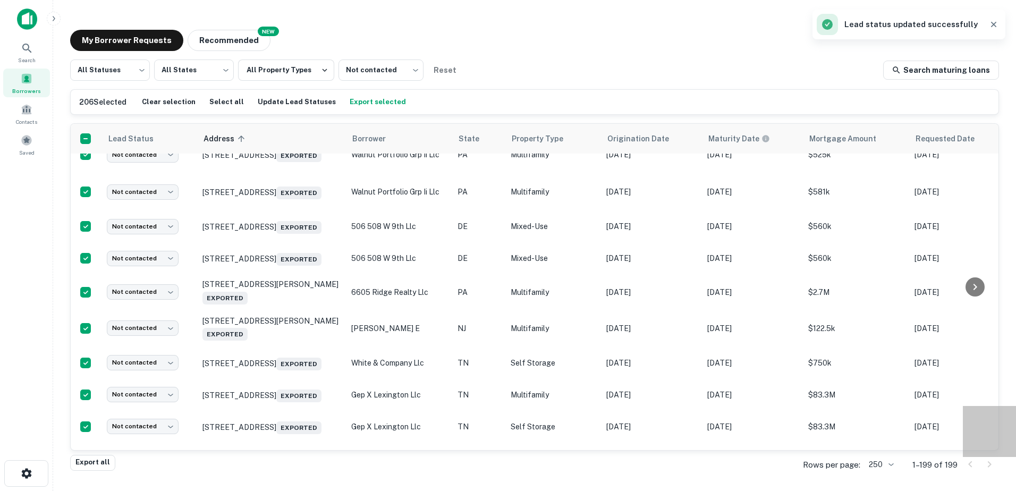
scroll to position [4619, 0]
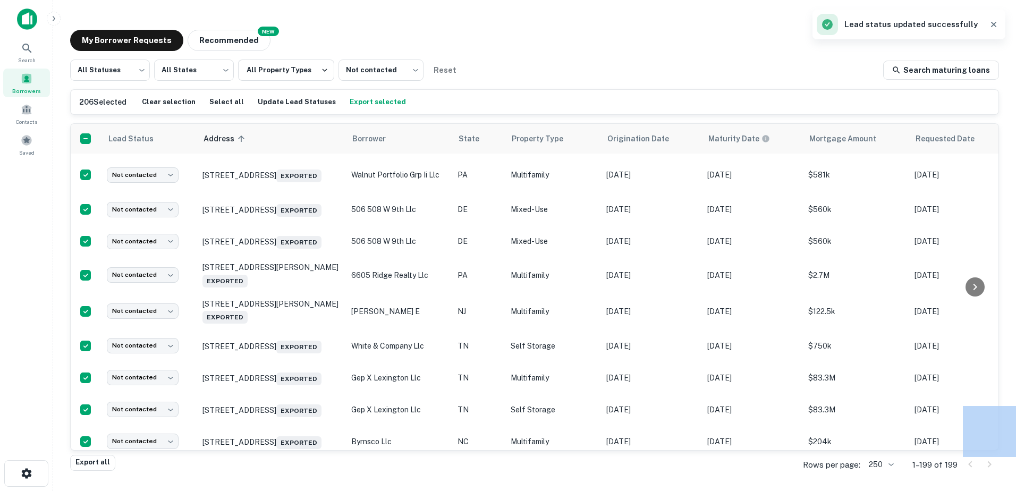
click at [132, 197] on body "Search Borrowers Contacts Saved My Borrower Requests NEW Recommended All Status…" at bounding box center [508, 245] width 1016 height 491
click at [144, 252] on li "Opportunity" at bounding box center [143, 251] width 83 height 19
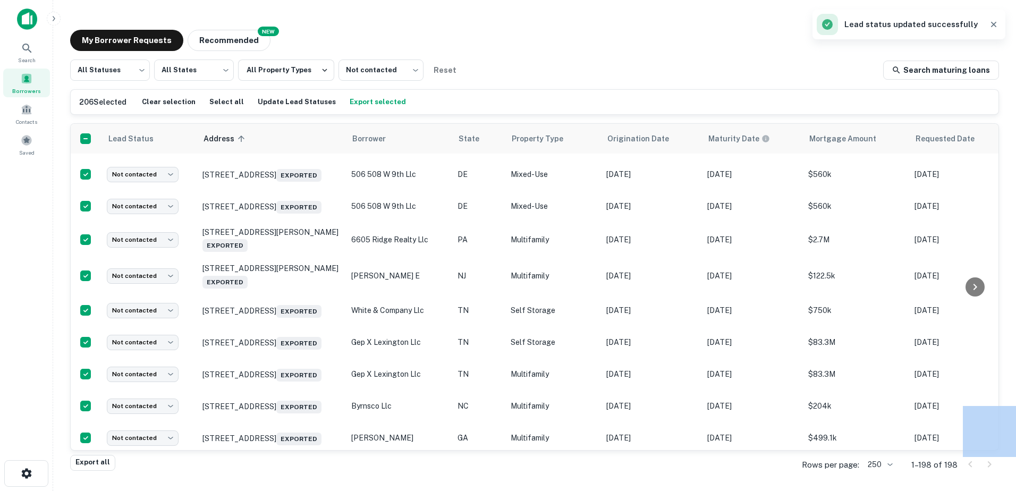
type input "**********"
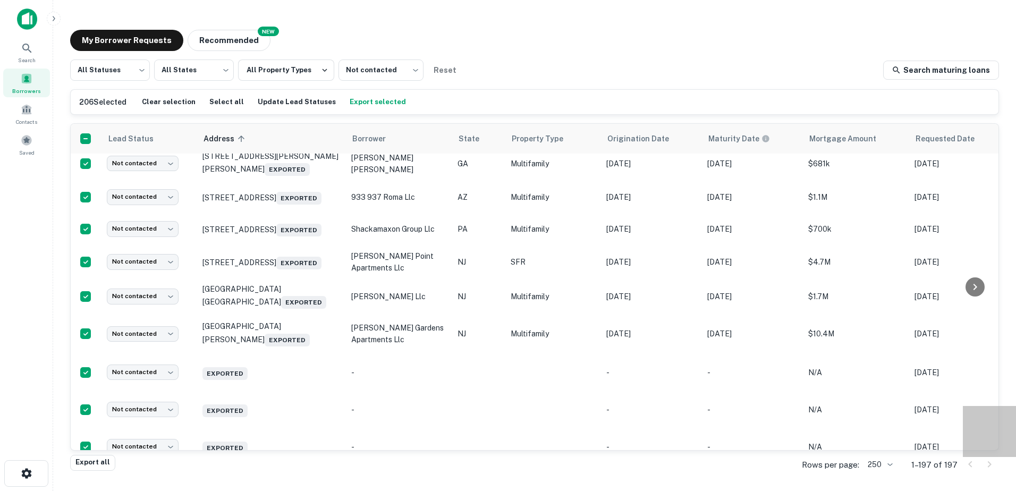
scroll to position [6302, 0]
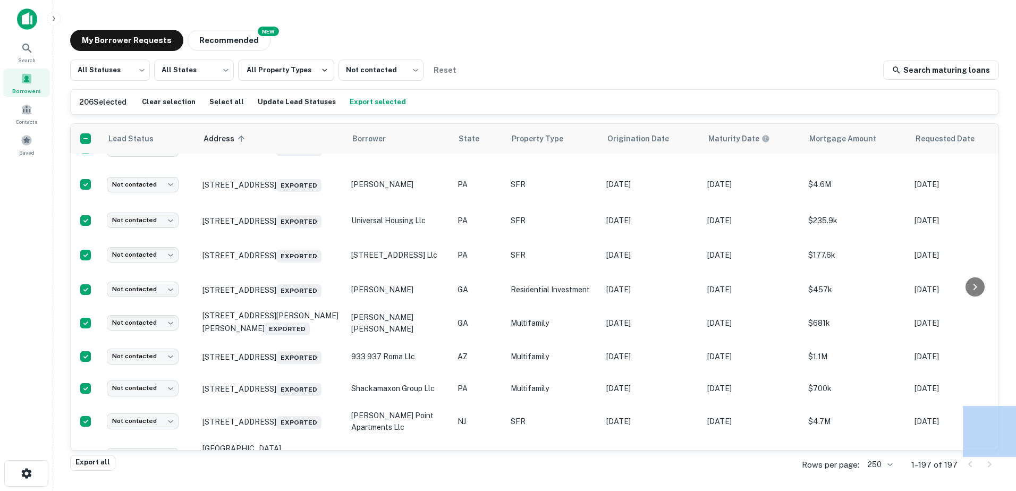
click at [144, 375] on body "Search Borrowers Contacts Saved My Borrower Requests NEW Recommended All Status…" at bounding box center [508, 245] width 1016 height 491
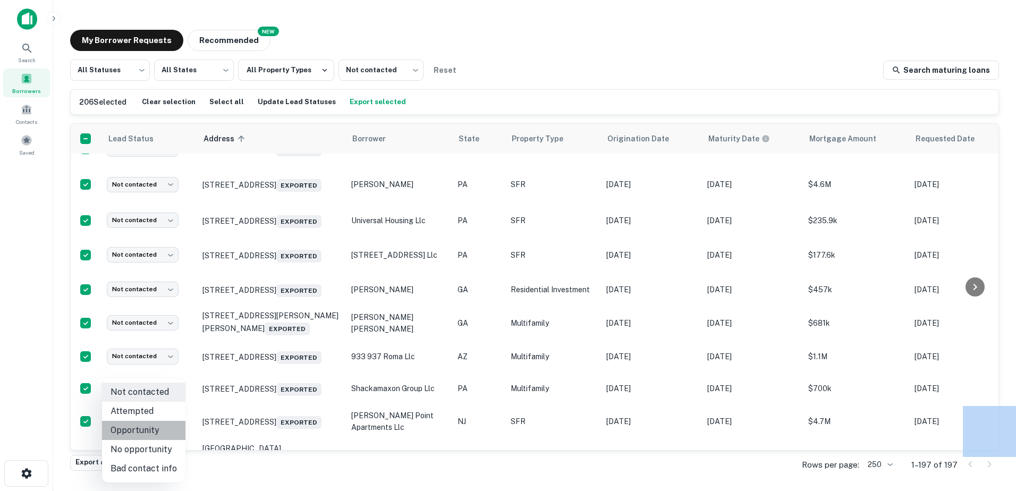
click at [160, 428] on li "Opportunity" at bounding box center [143, 430] width 83 height 19
type input "**********"
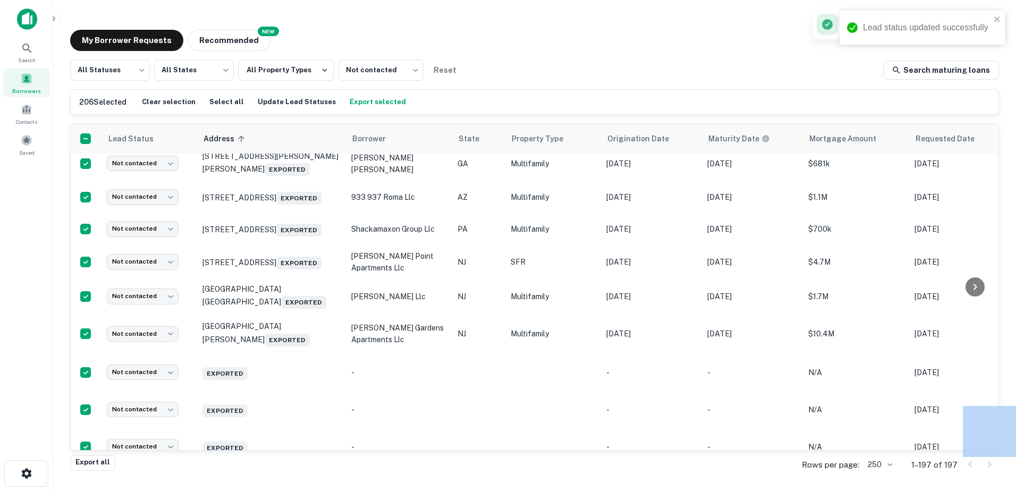
scroll to position [6910, 0]
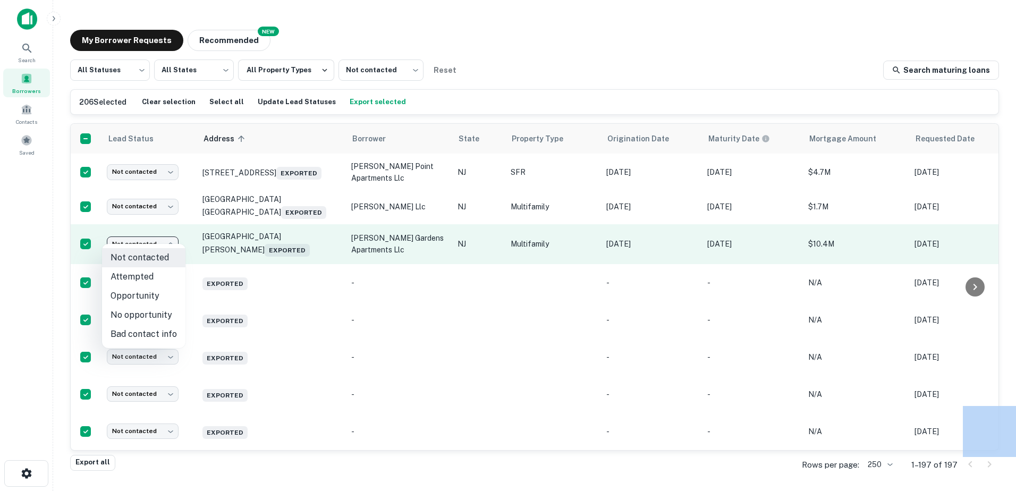
click at [163, 240] on body "Lead status updated successfully Search Borrowers Contacts Saved My Borrower Re…" at bounding box center [508, 245] width 1016 height 491
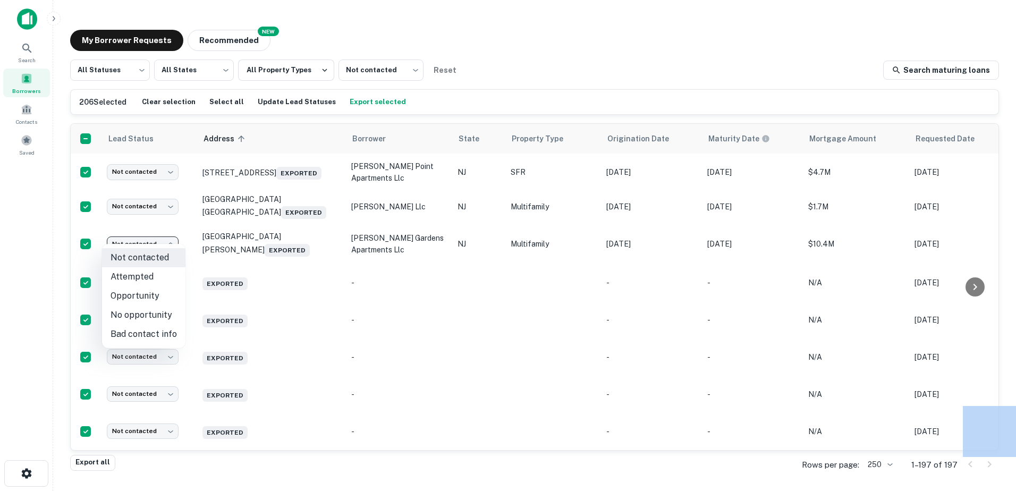
click at [163, 291] on li "Opportunity" at bounding box center [143, 295] width 83 height 19
type input "**********"
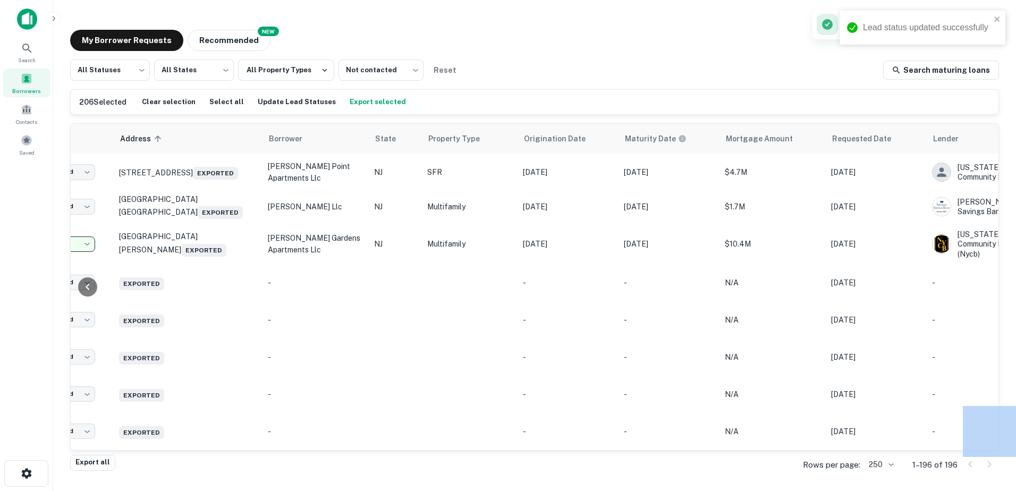
scroll to position [6875, 222]
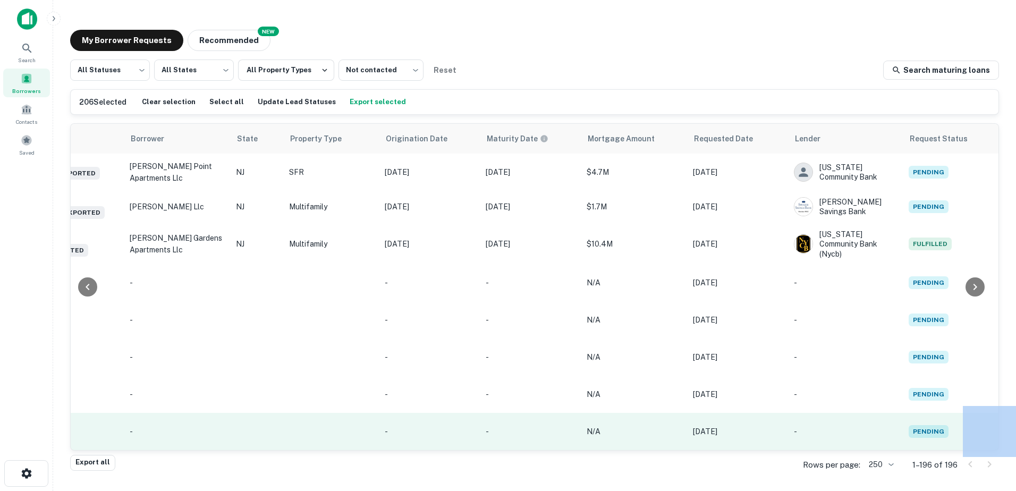
click at [124, 413] on td "Exported" at bounding box center [50, 431] width 149 height 37
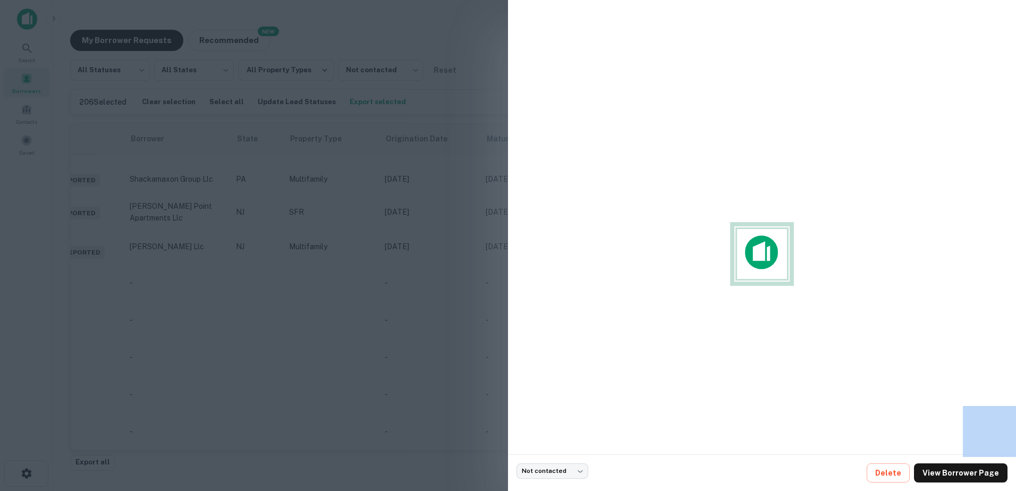
scroll to position [6835, 0]
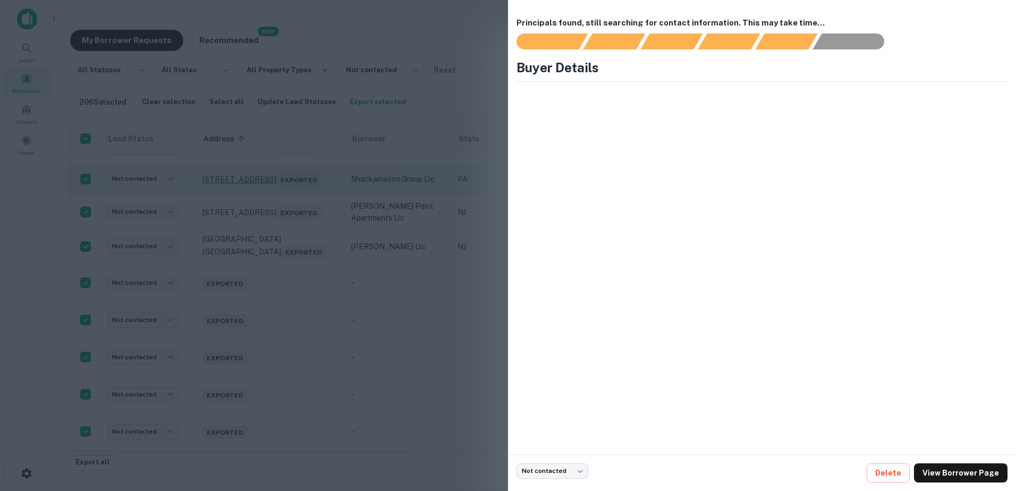
drag, startPoint x: 270, startPoint y: 277, endPoint x: 222, endPoint y: 174, distance: 113.6
click at [269, 276] on div at bounding box center [508, 245] width 1016 height 491
